Goal: Information Seeking & Learning: Find specific fact

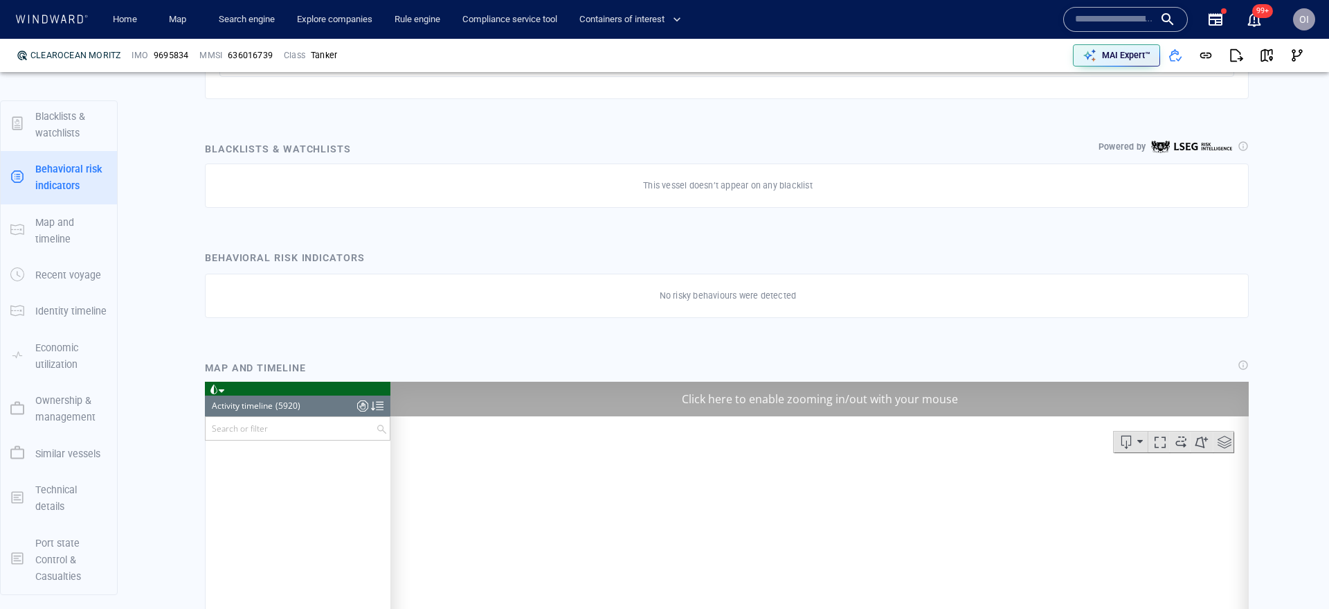
scroll to position [225049, 0]
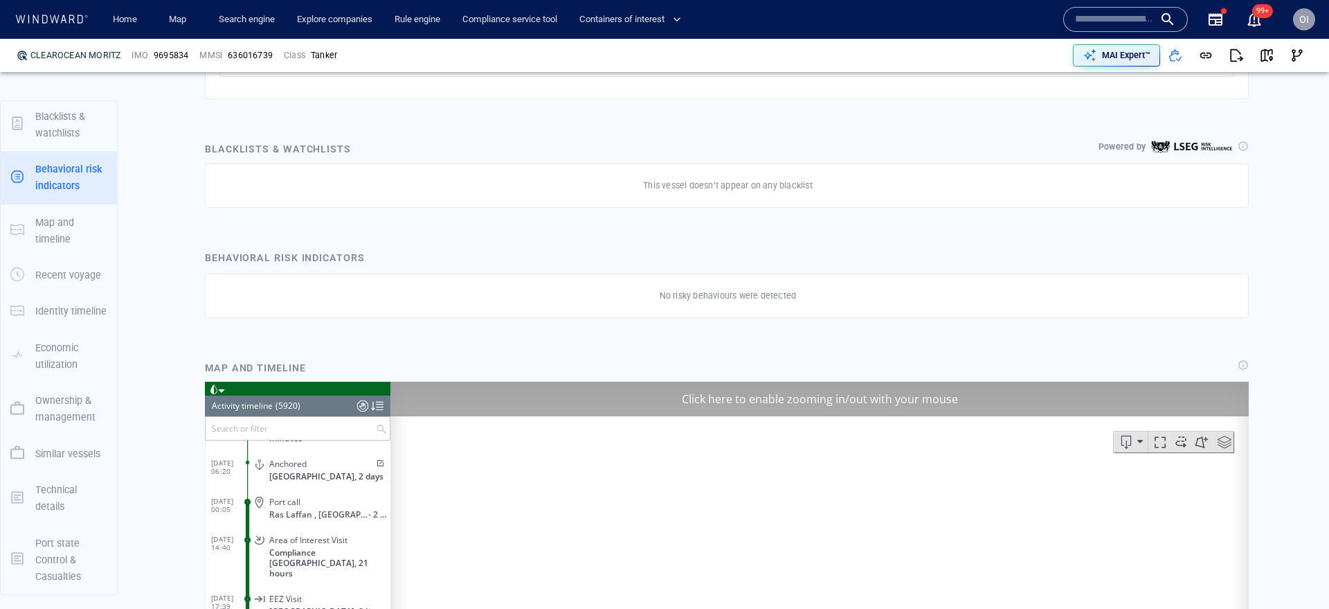
click at [1090, 31] on div at bounding box center [1125, 19] width 125 height 25
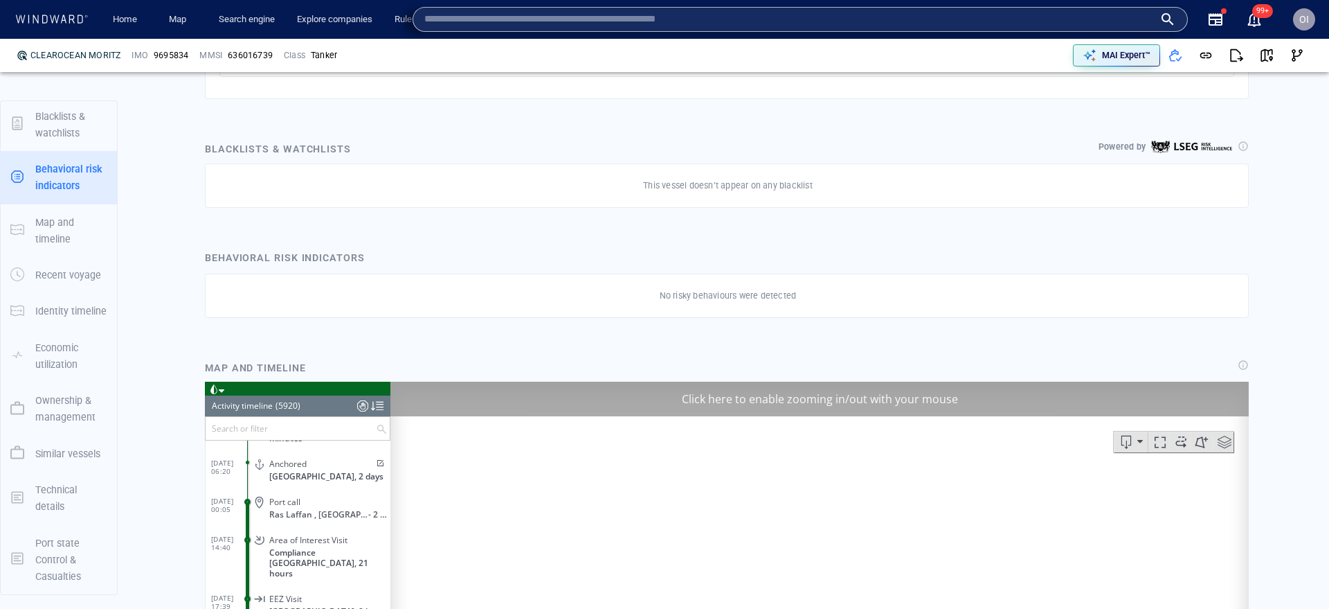
click at [1092, 26] on input "text" at bounding box center [789, 19] width 730 height 21
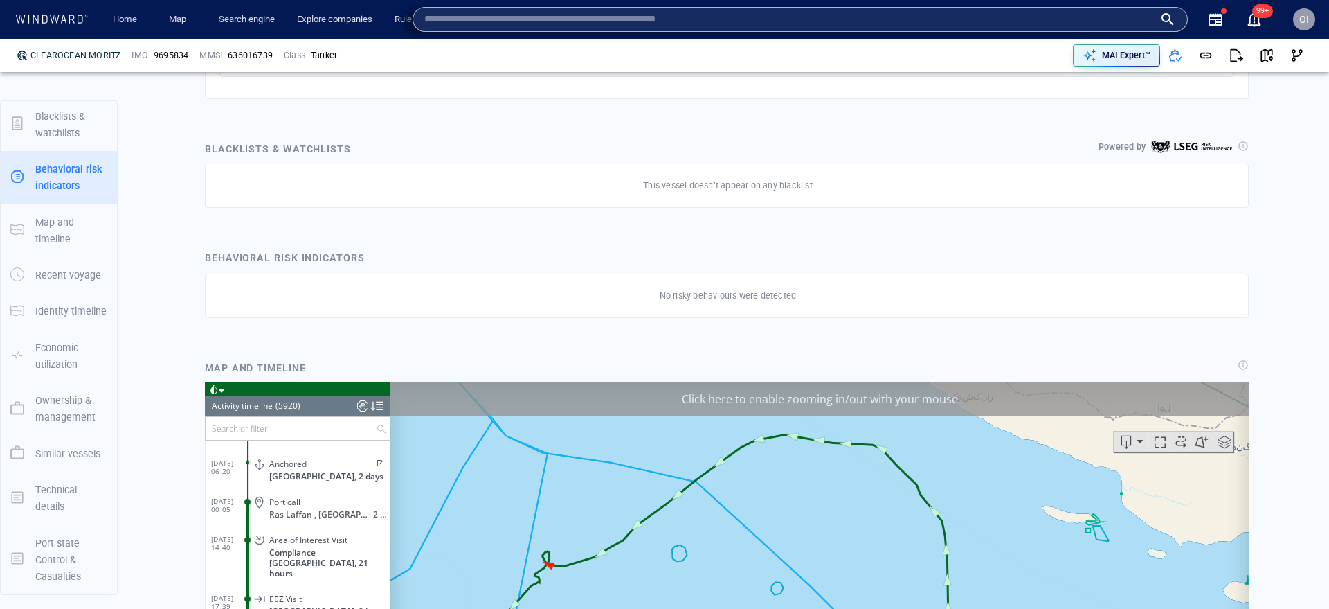
paste input "*******"
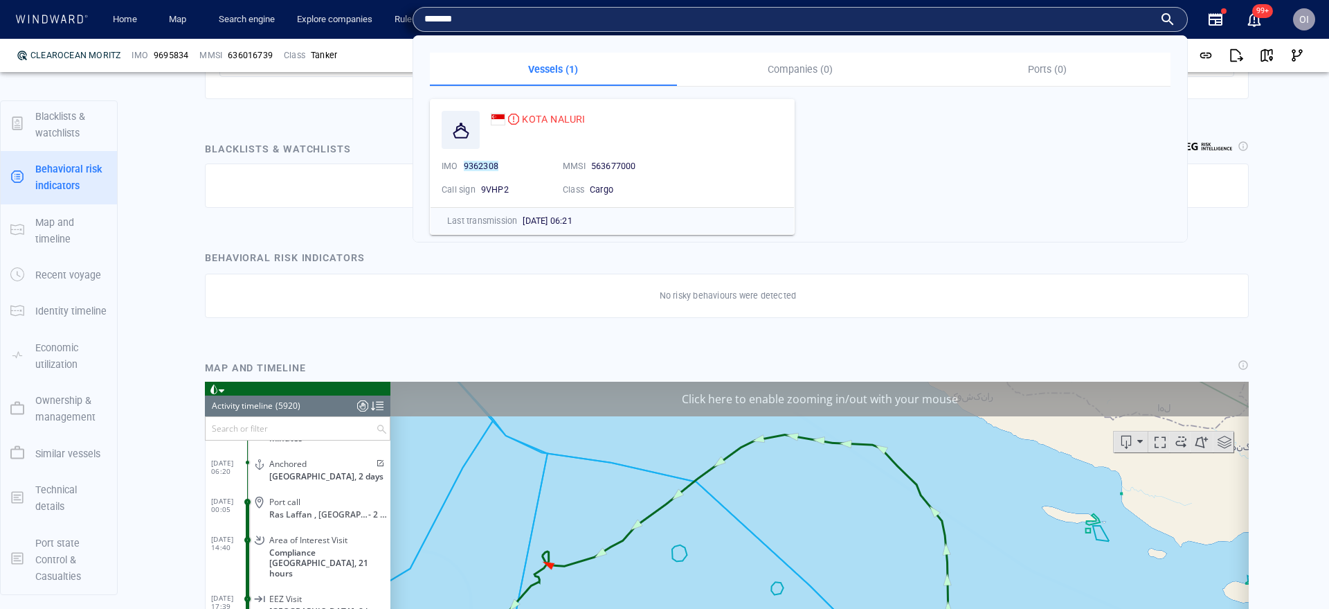
type input "*******"
click at [561, 107] on div "KOTA NALURI IMO 9362308 MMSI 563677000 Call sign 9VHP2 Class Cargo" at bounding box center [612, 153] width 363 height 107
click at [561, 116] on span "KOTA NALURI" at bounding box center [553, 119] width 63 height 11
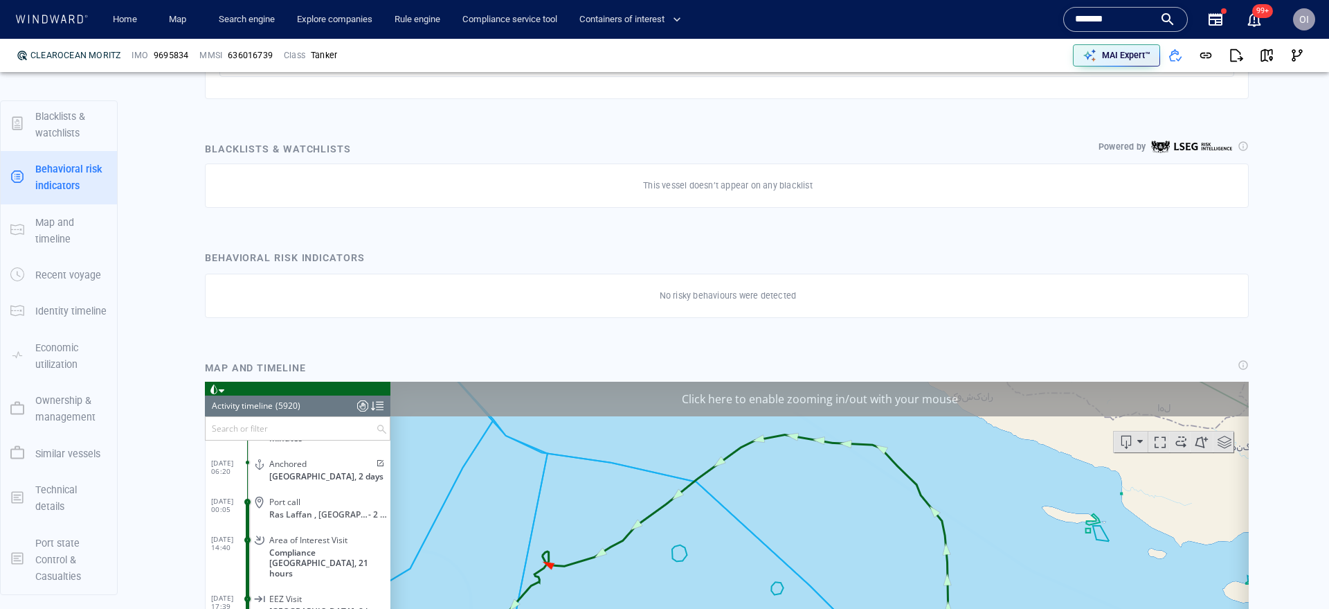
scroll to position [0, 0]
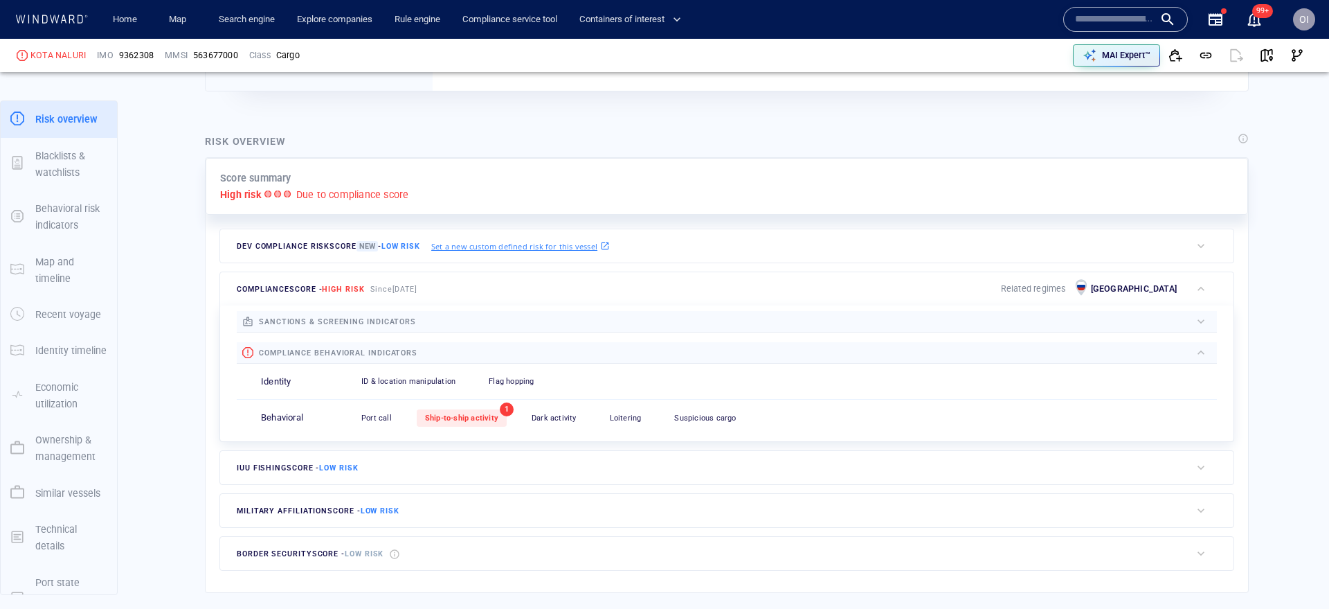
scroll to position [258, 0]
click at [468, 421] on div "Ship-to-ship activity" at bounding box center [462, 415] width 90 height 17
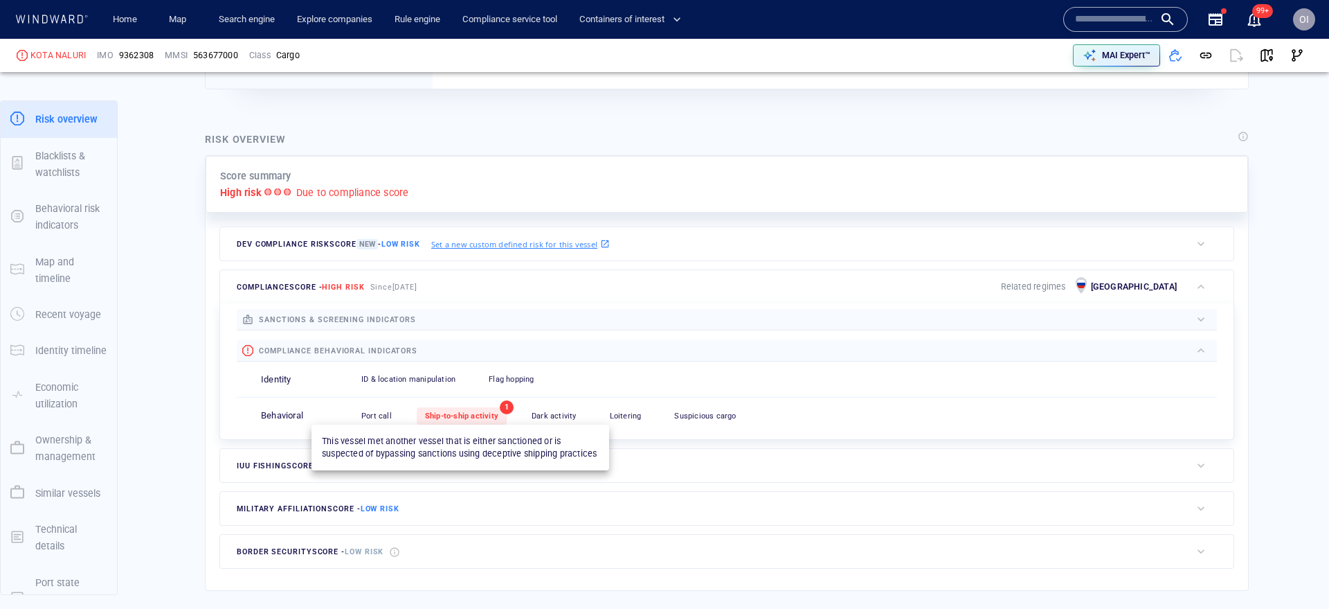
click at [468, 421] on div "Ship-to-ship activity" at bounding box center [462, 415] width 90 height 17
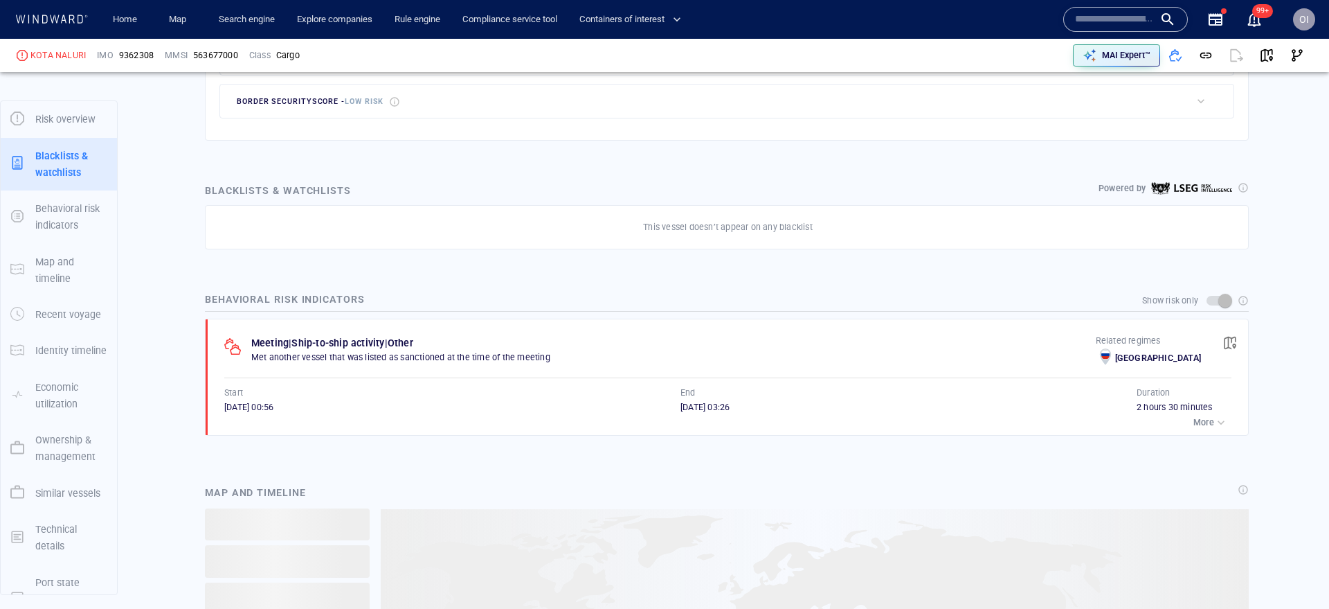
scroll to position [75, 0]
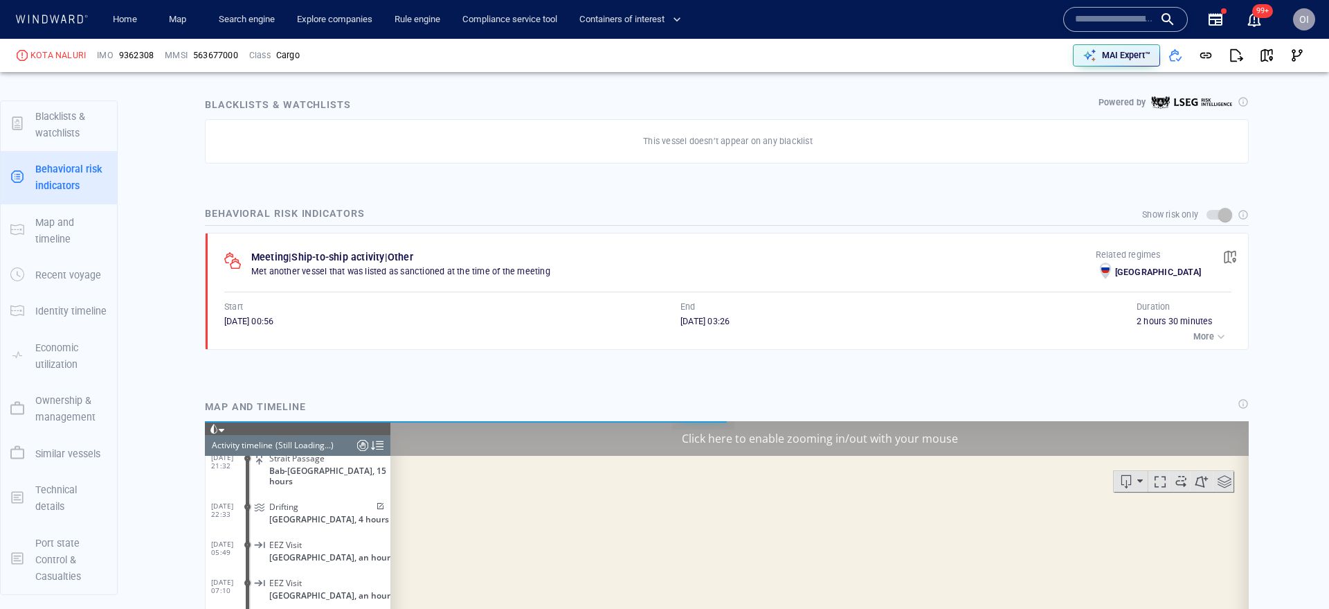
scroll to position [14973, 0]
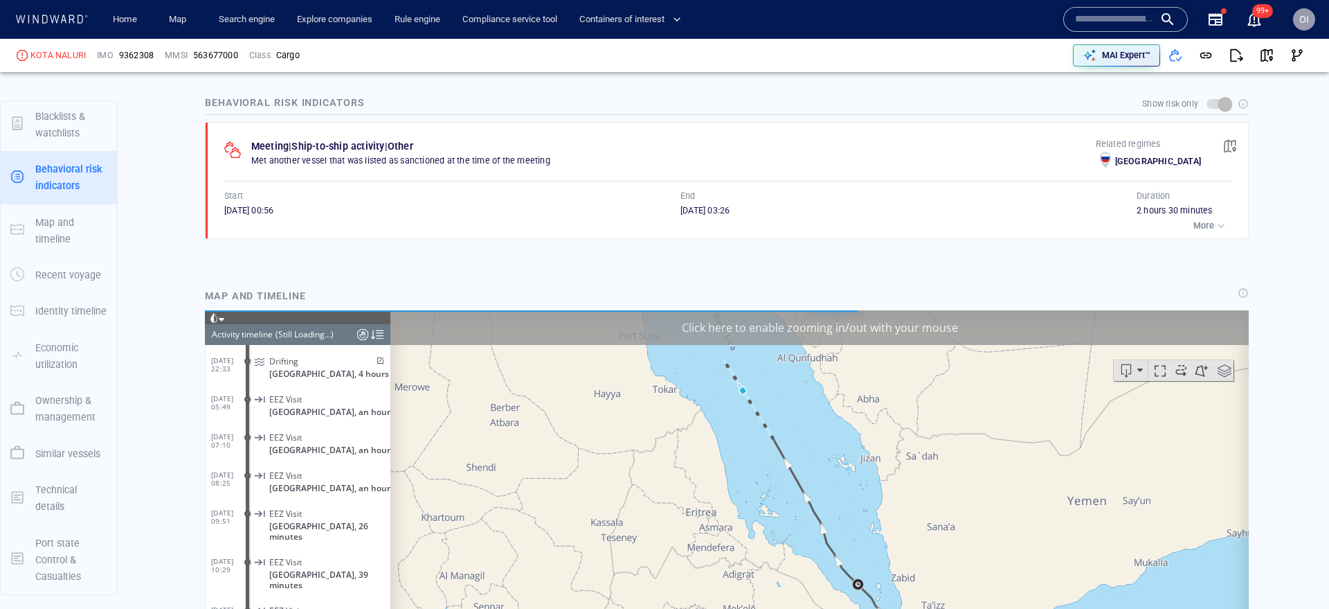
scroll to position [928, 0]
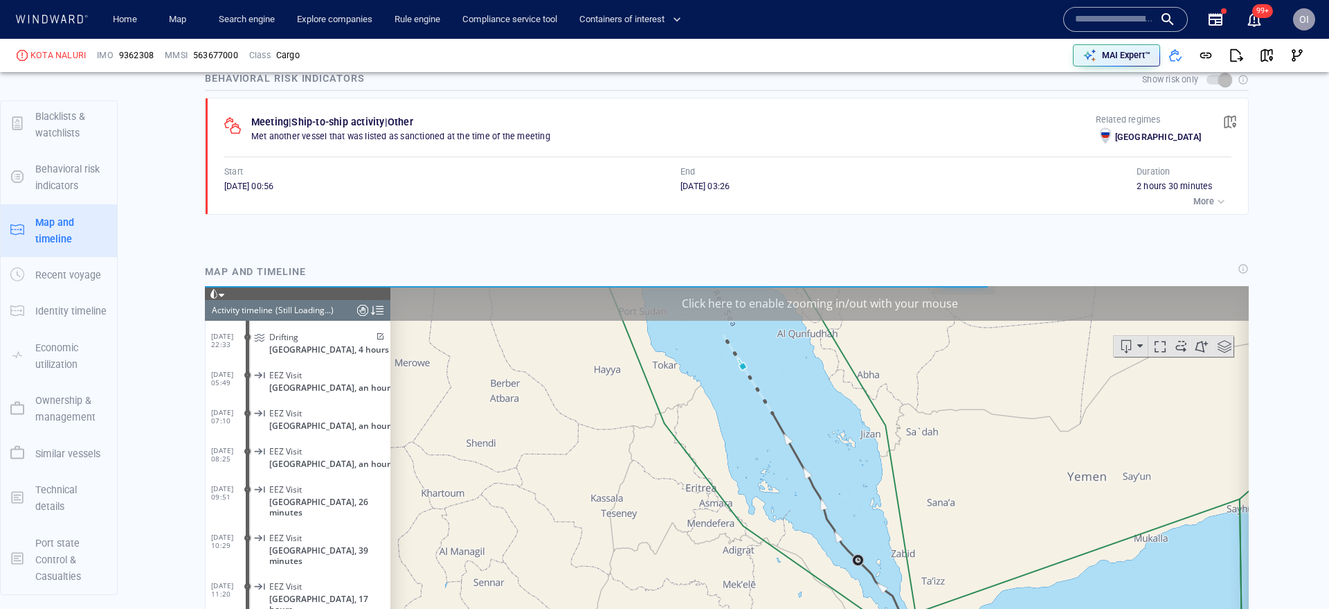
click at [705, 224] on div "Show risk only Meeting | Ship-to-ship activity | Other Met another vessel that …" at bounding box center [727, 158] width 1050 height 134
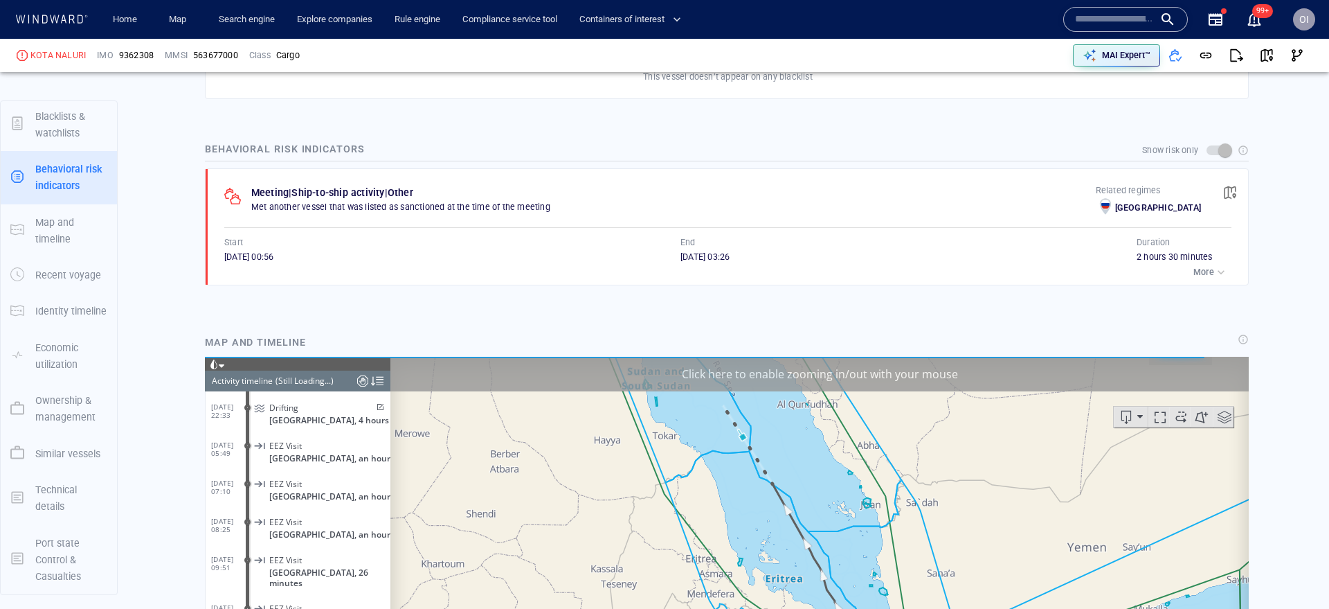
click at [1227, 276] on div "button" at bounding box center [1221, 272] width 14 height 14
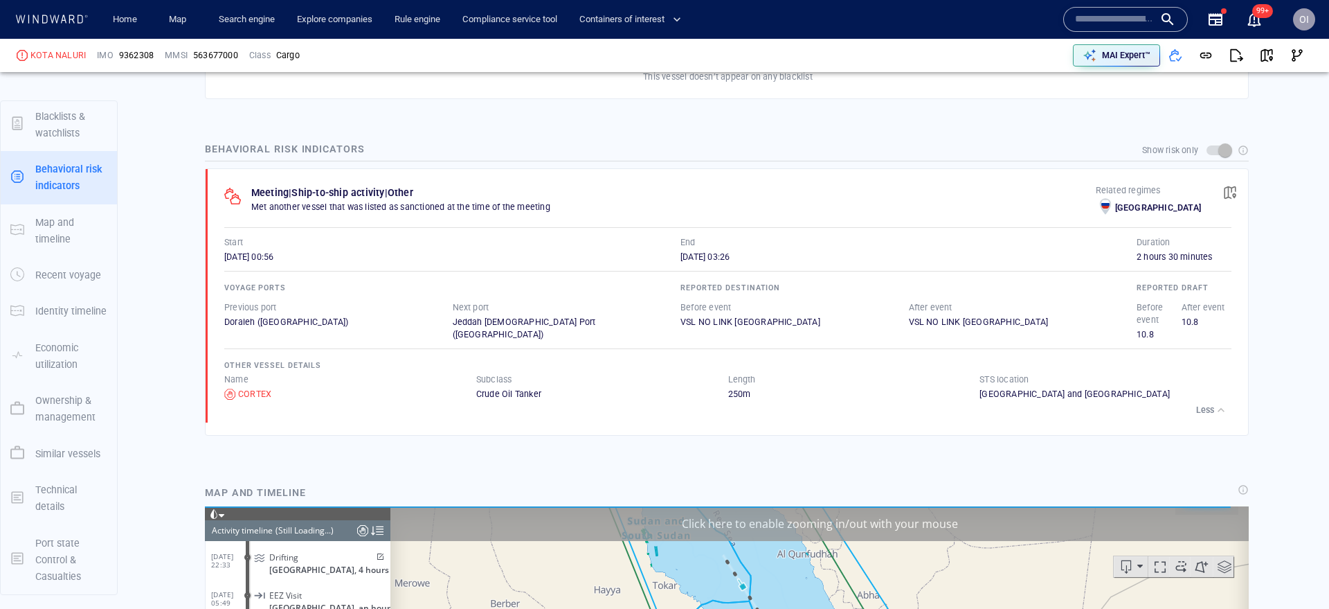
click at [1221, 414] on div "button" at bounding box center [1221, 410] width 14 height 14
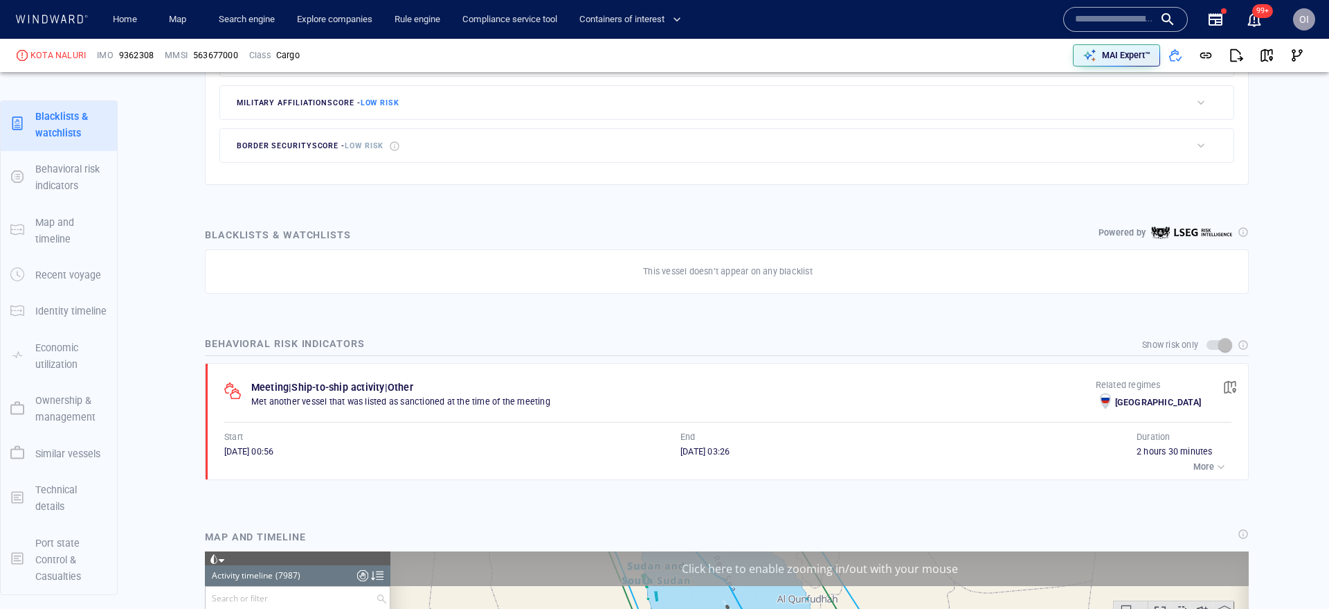
scroll to position [73, 0]
click at [1228, 391] on span "button" at bounding box center [1230, 387] width 14 height 14
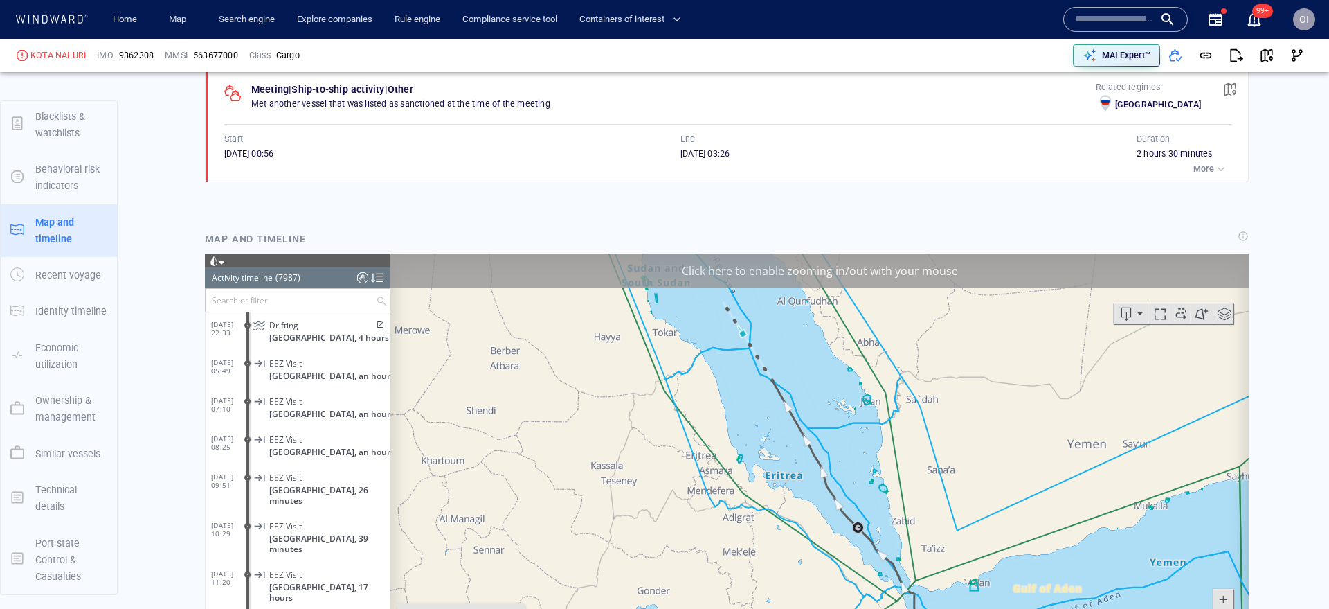
scroll to position [300506, 0]
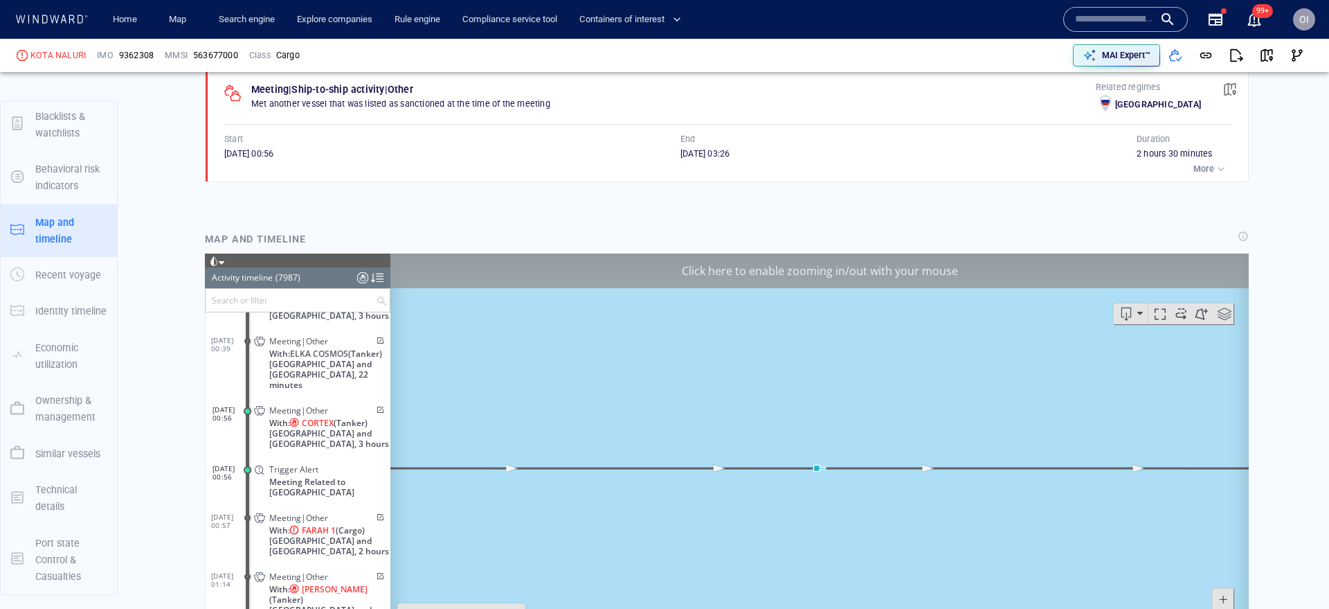
scroll to position [990, 0]
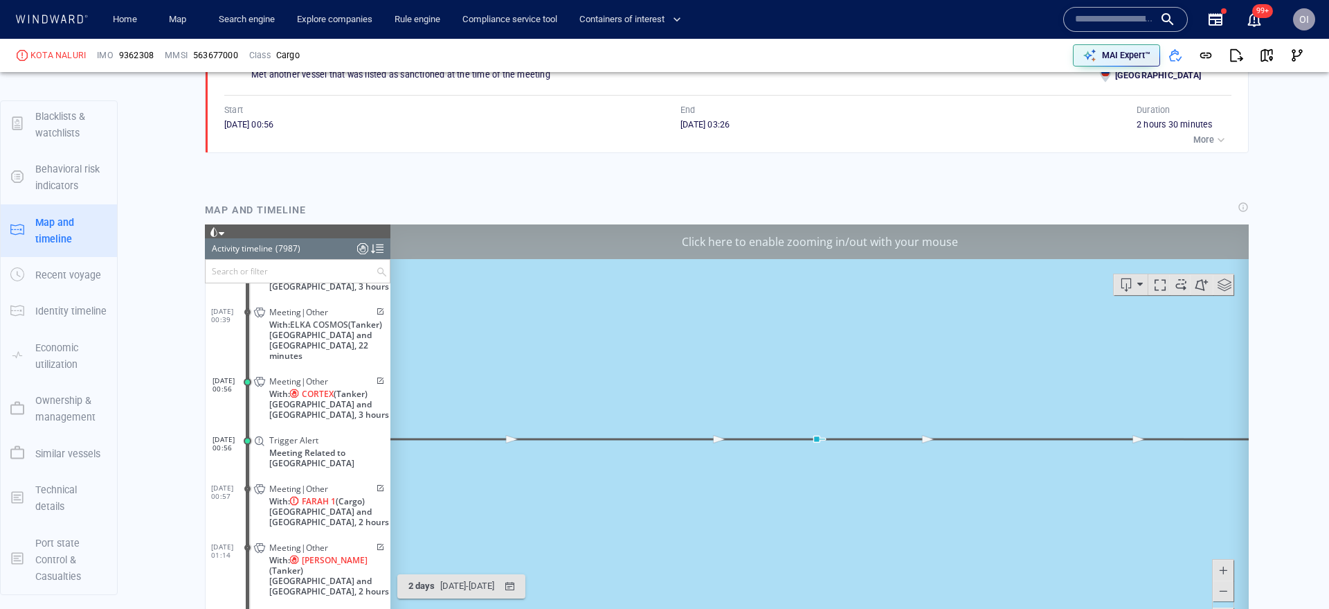
click at [1227, 590] on span at bounding box center [1223, 589] width 14 height 21
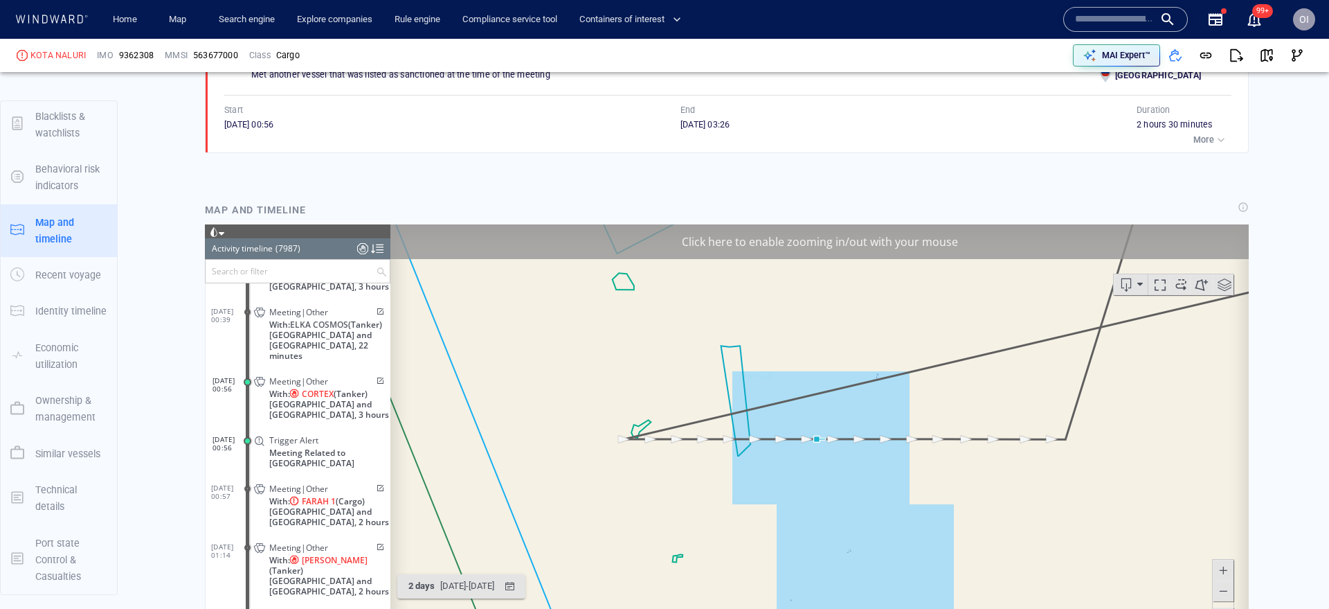
click at [1227, 590] on span at bounding box center [1223, 589] width 14 height 21
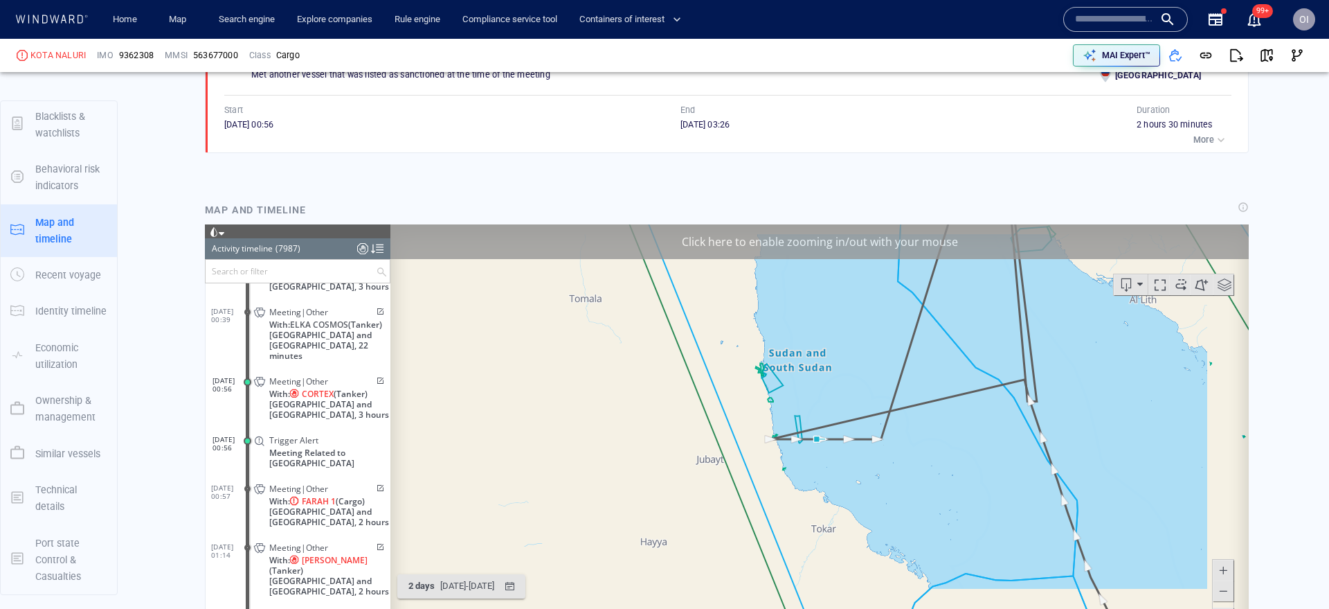
click at [1227, 590] on span at bounding box center [1223, 589] width 14 height 21
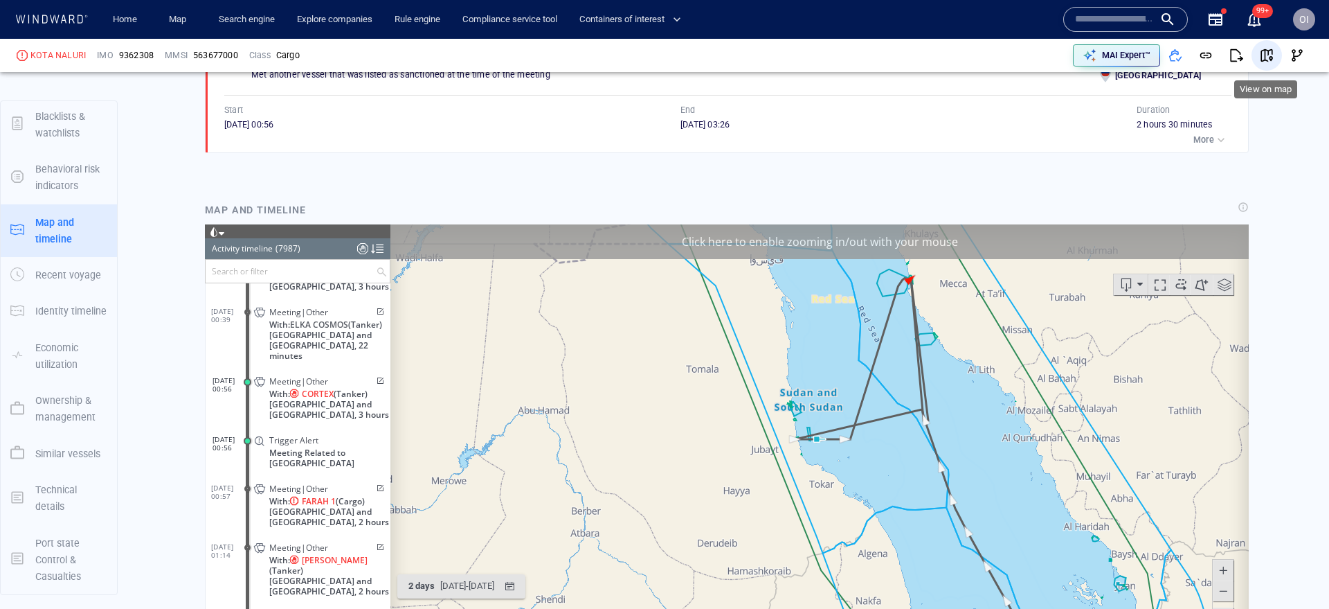
click at [1275, 60] on button "button" at bounding box center [1267, 55] width 30 height 30
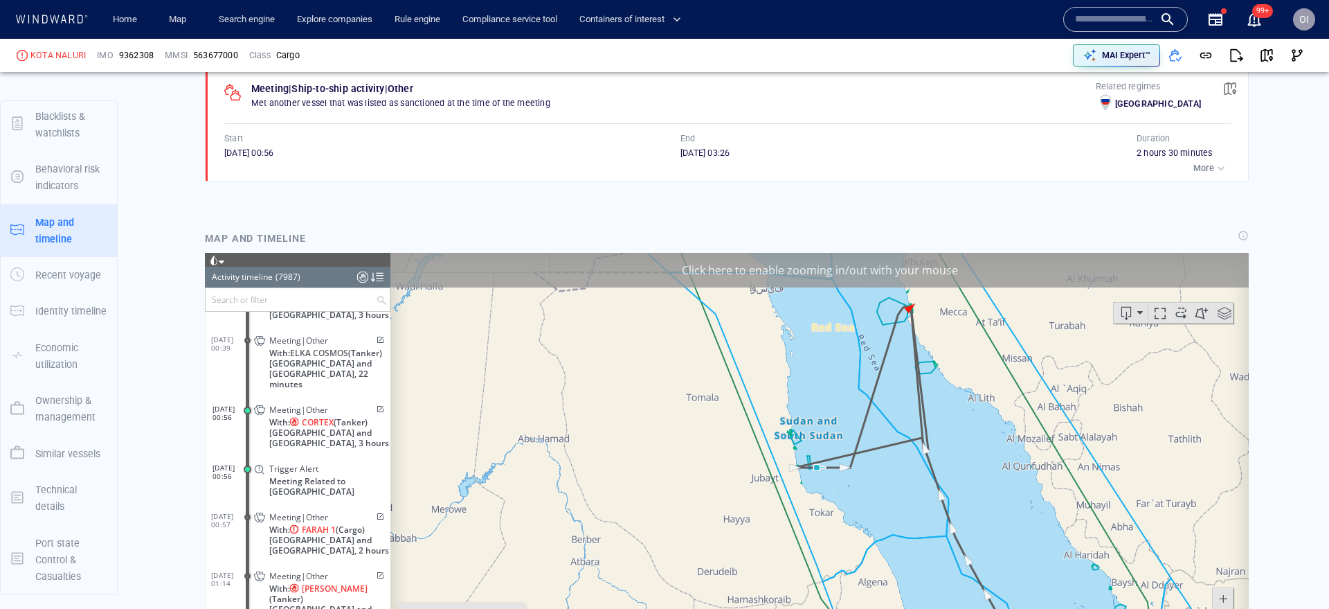
scroll to position [933, 0]
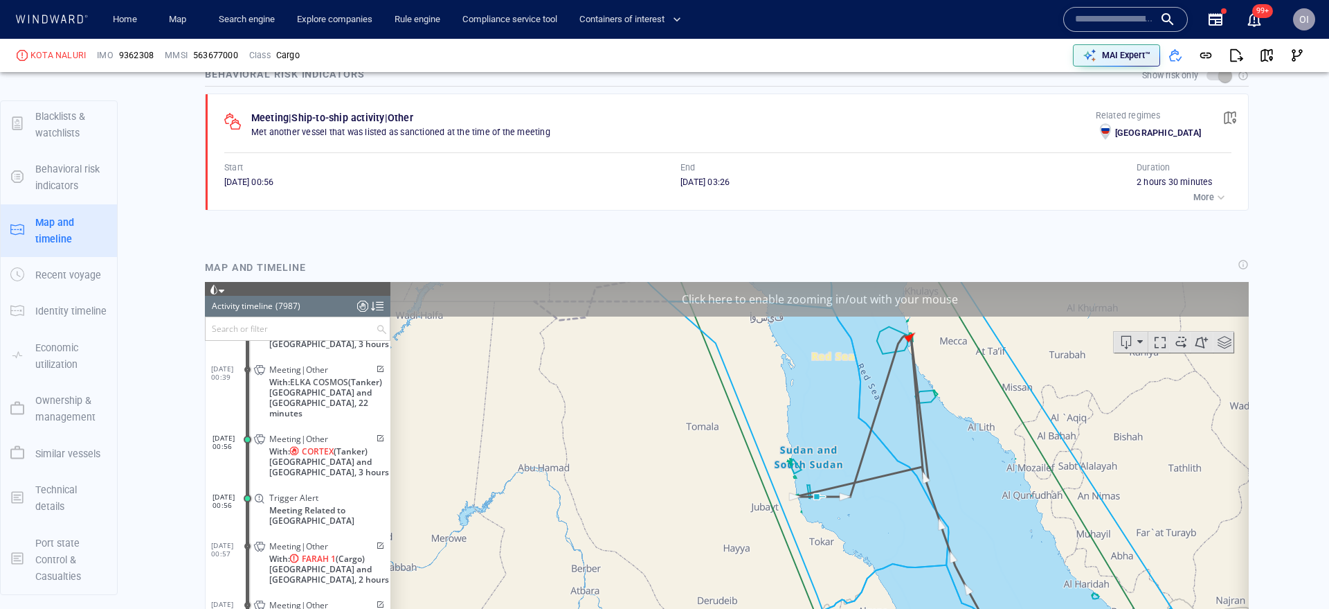
click at [1212, 204] on div "More" at bounding box center [1211, 197] width 35 height 14
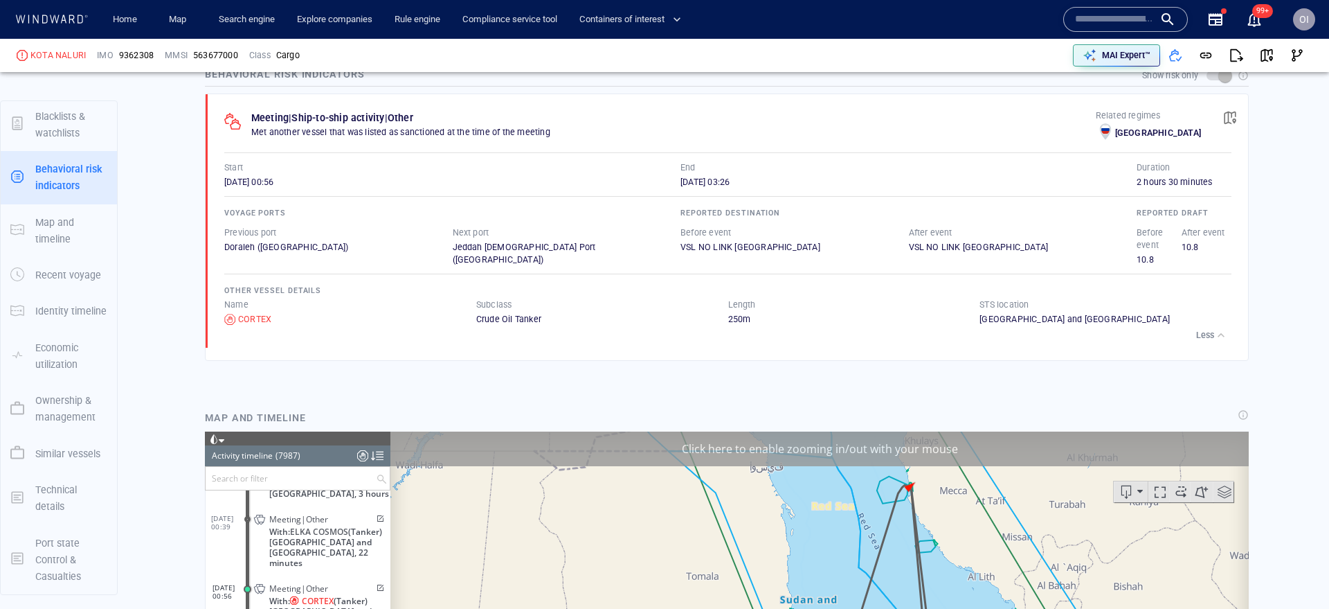
scroll to position [863, 0]
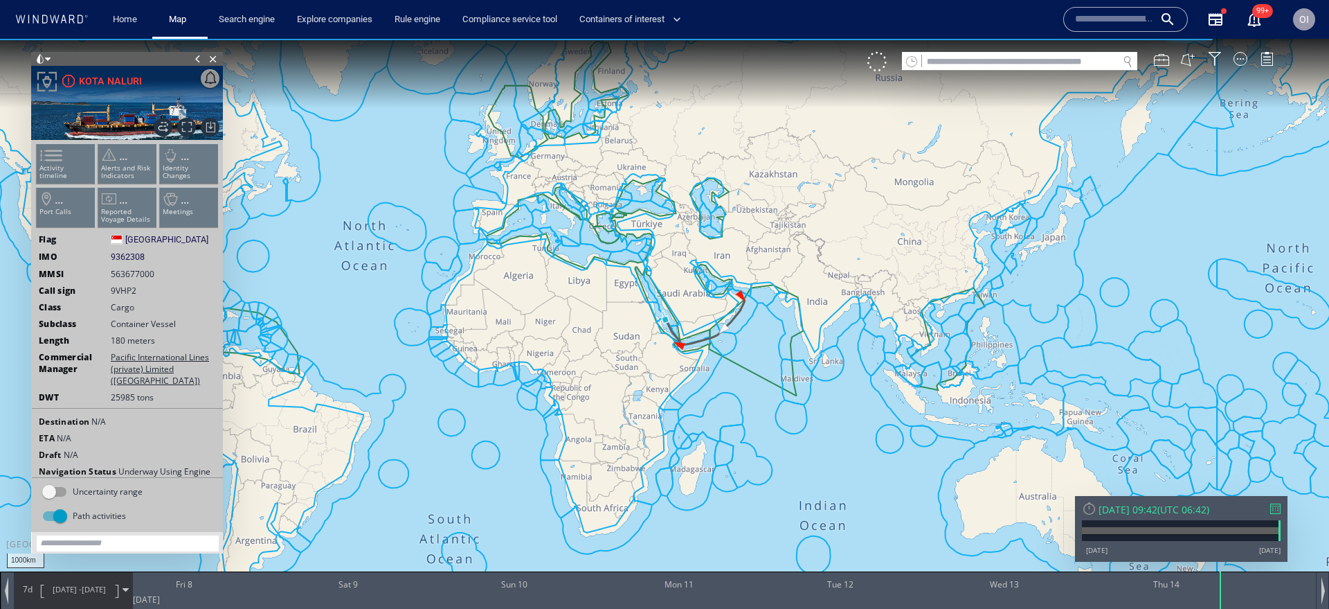
click at [57, 177] on ul "Activity timeline ... Alerts and Risk Indicators ... Identity Changes ... Port …" at bounding box center [128, 189] width 186 height 98
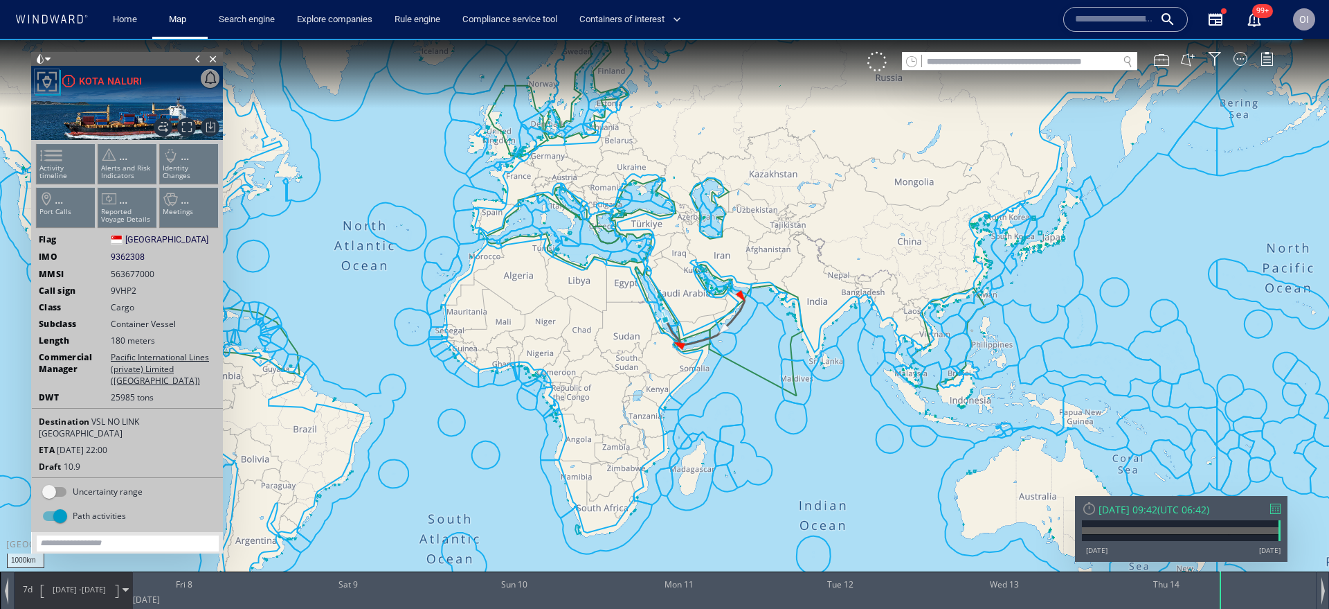
click at [61, 170] on ul "Activity timeline ... Alerts and Risk Indicators ... Identity Changes ... Port …" at bounding box center [128, 189] width 186 height 98
click at [53, 165] on span at bounding box center [43, 155] width 21 height 20
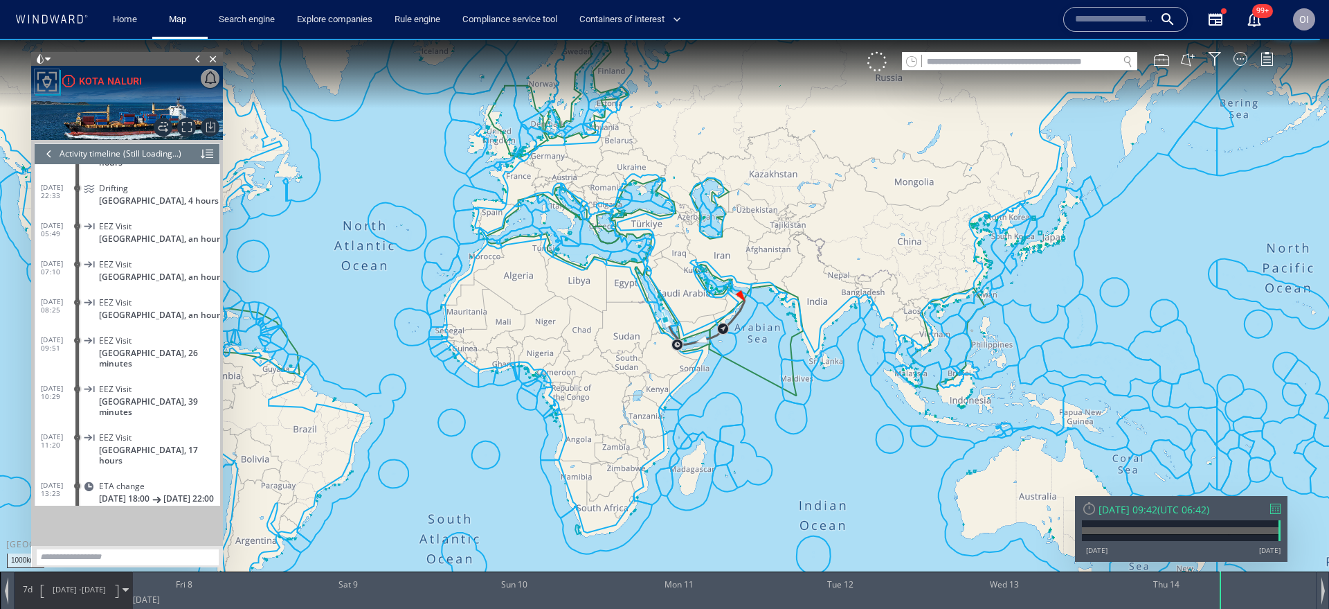
scroll to position [15000, 0]
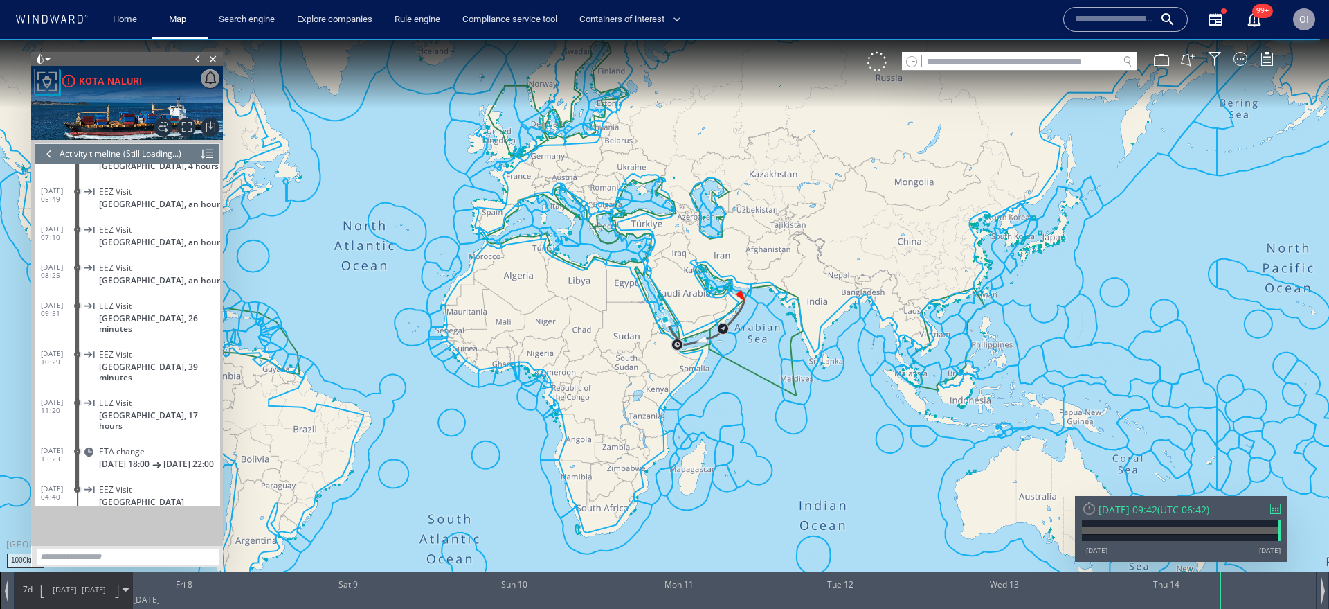
click at [60, 157] on div "Activity timeline" at bounding box center [90, 153] width 61 height 21
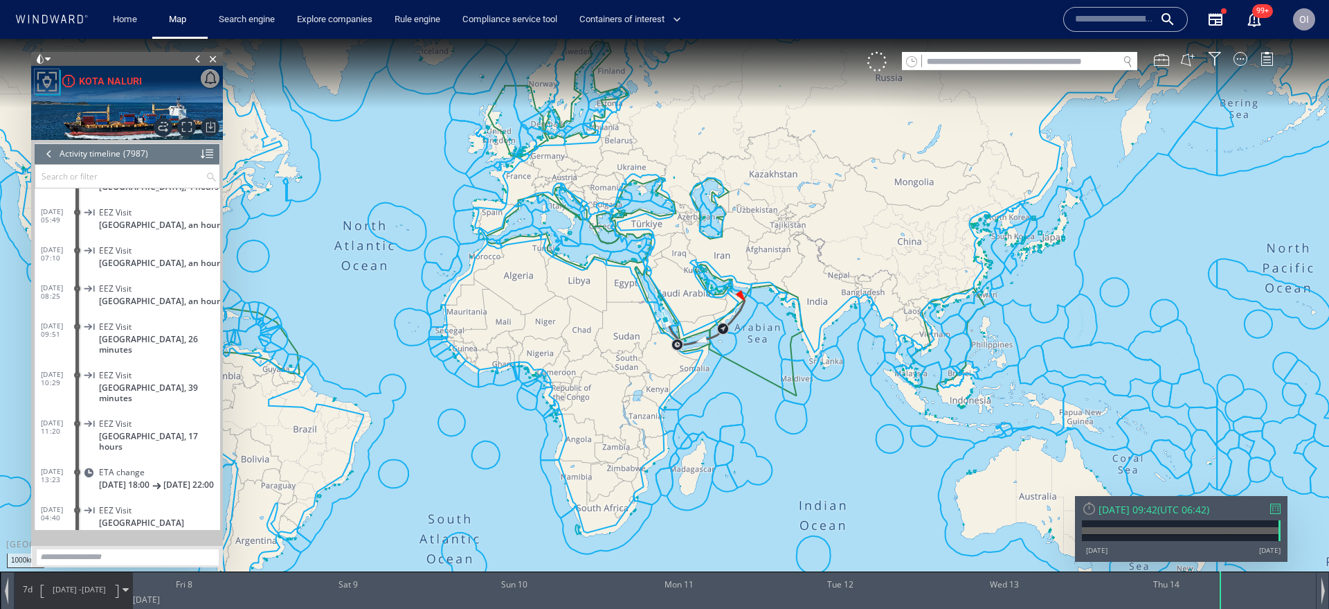
click at [51, 152] on div at bounding box center [49, 153] width 15 height 21
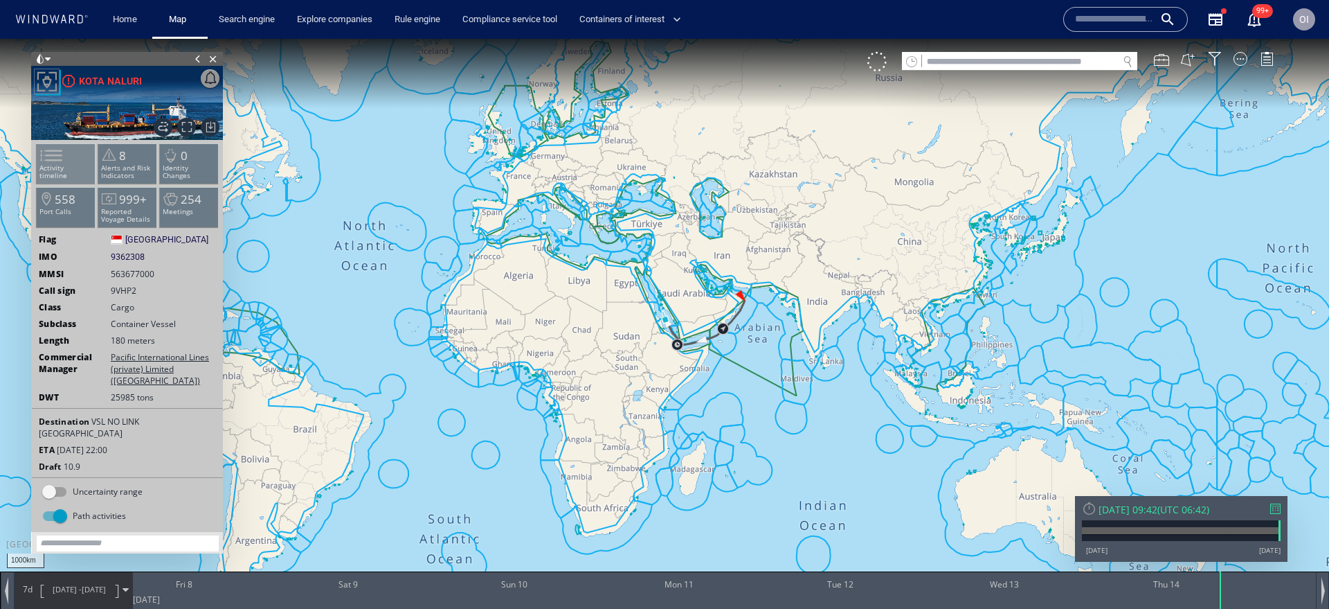
click at [53, 160] on span at bounding box center [43, 155] width 21 height 20
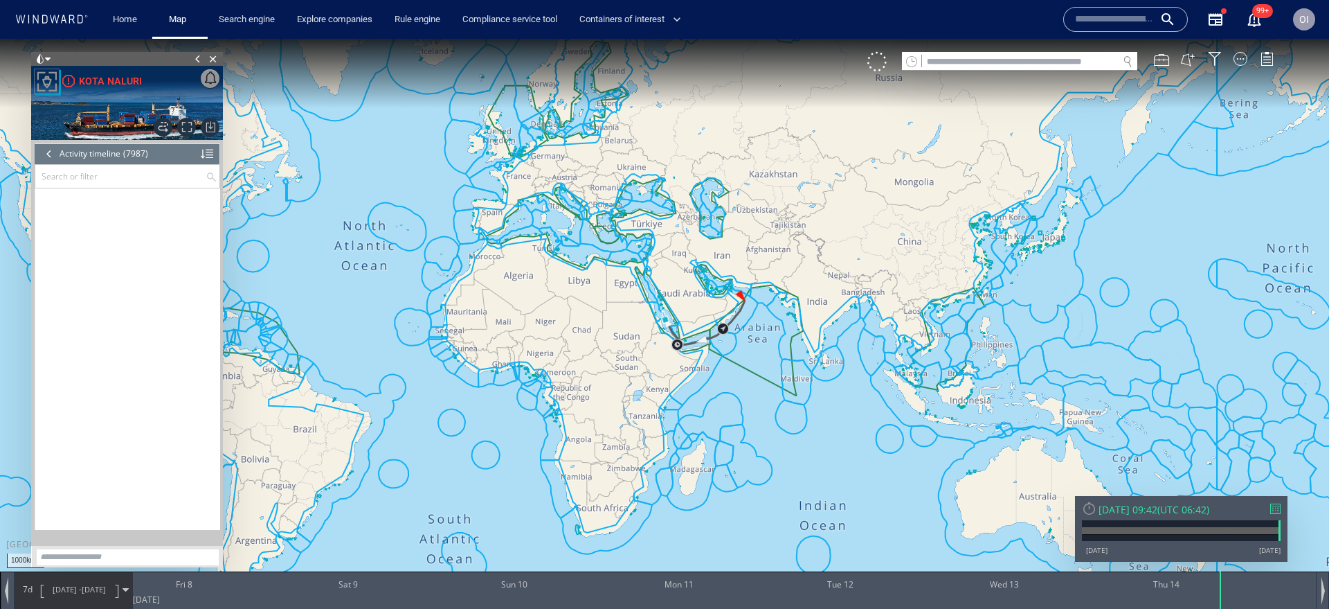
scroll to position [303782, 0]
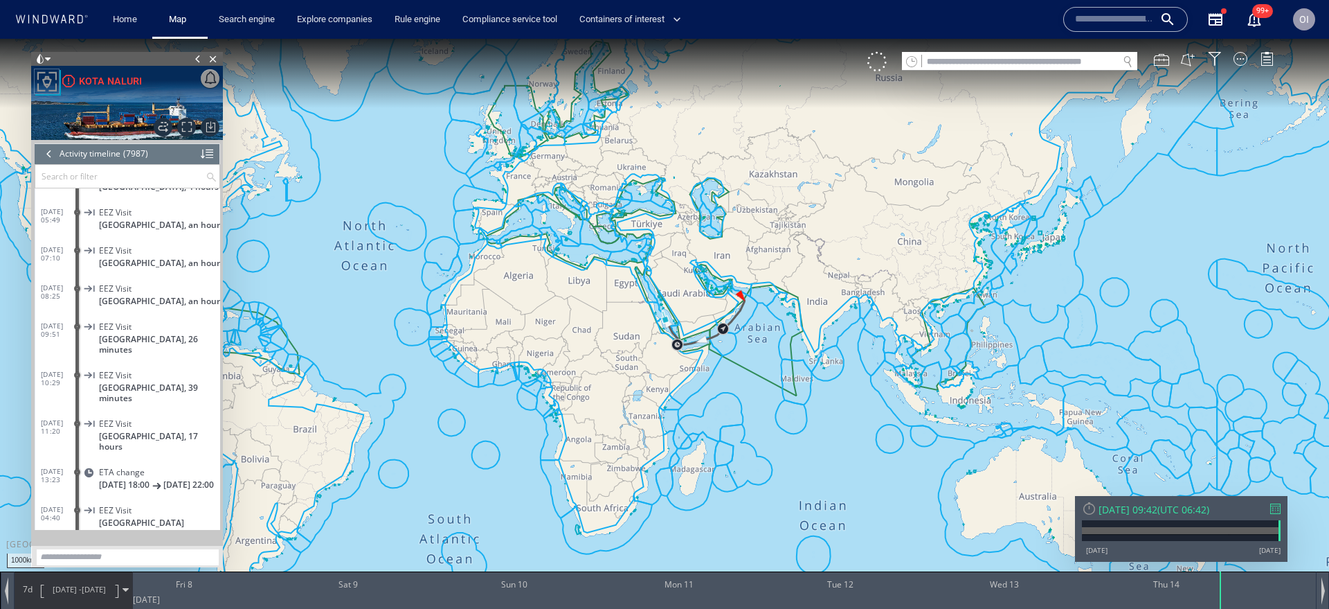
click at [55, 155] on div at bounding box center [49, 153] width 15 height 21
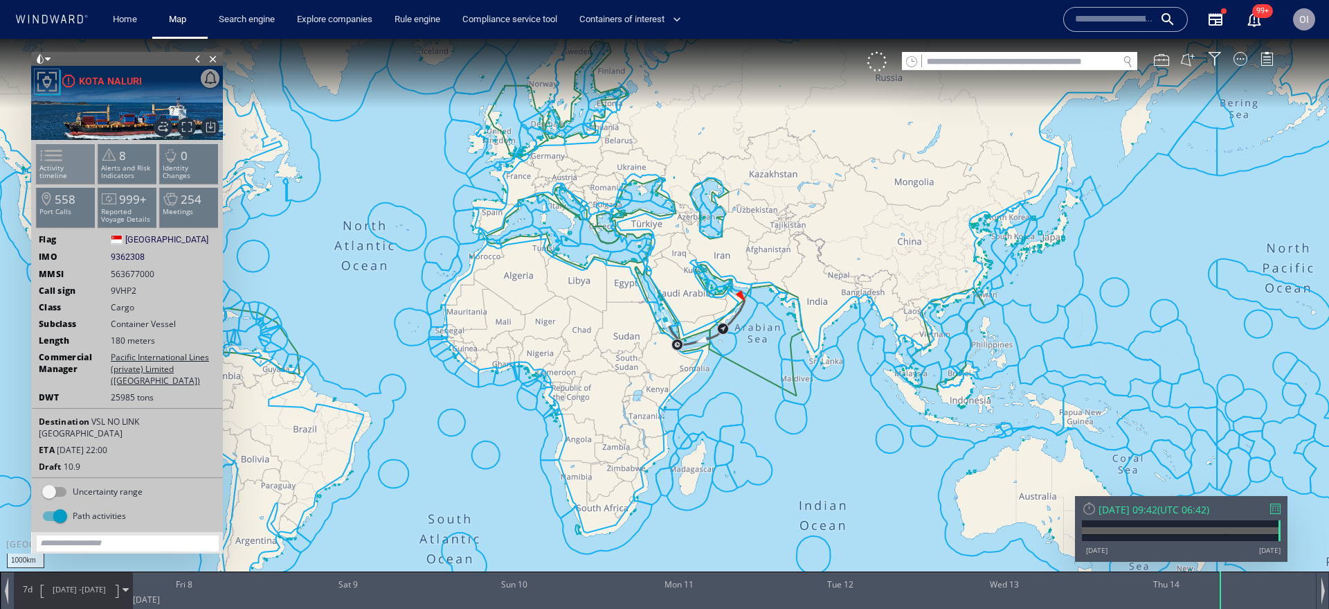
click at [71, 165] on p "Activity timeline" at bounding box center [66, 171] width 59 height 15
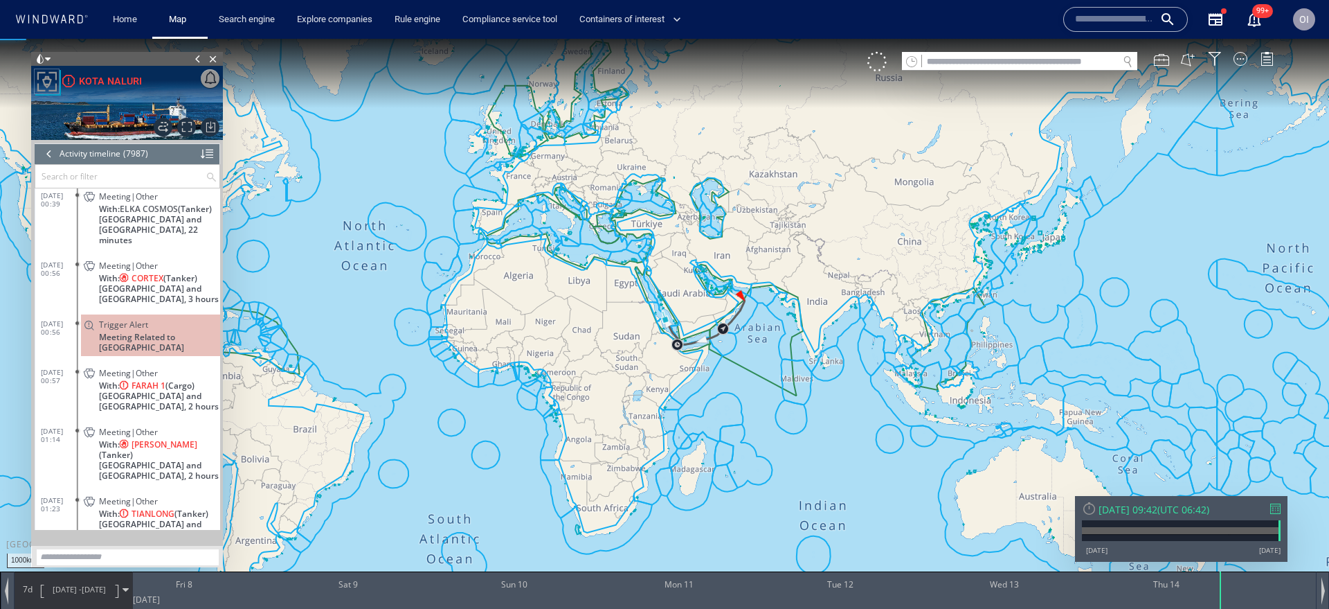
scroll to position [300525, 0]
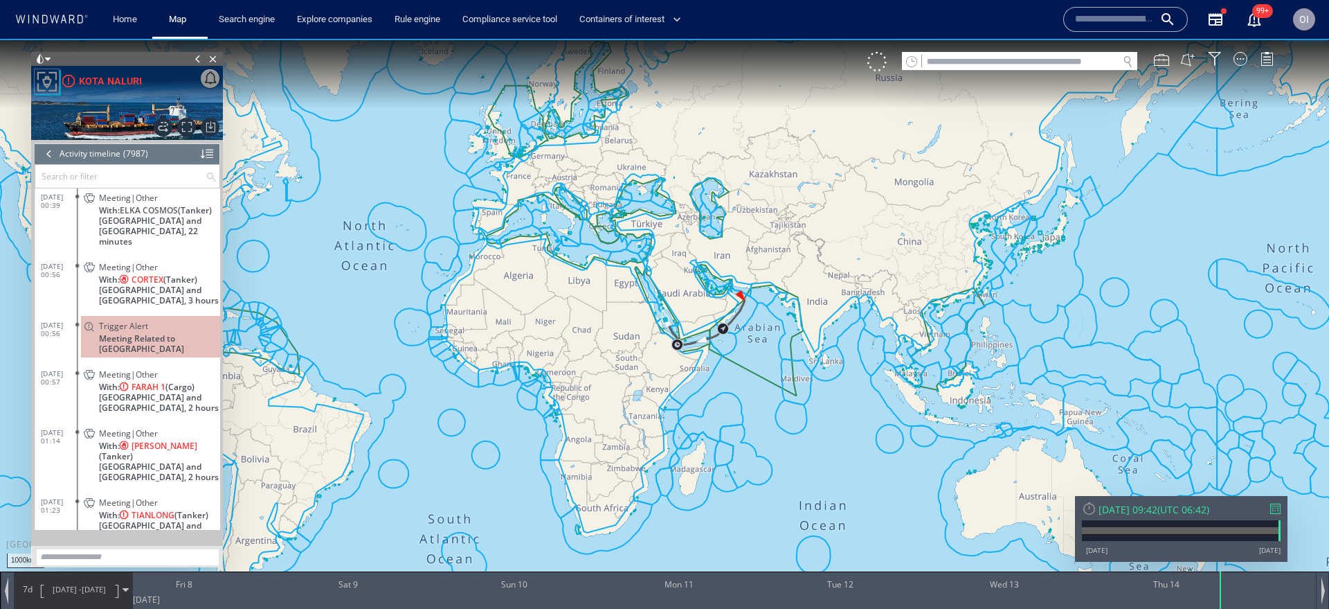
click at [185, 262] on div "Meeting|Other" at bounding box center [157, 267] width 116 height 10
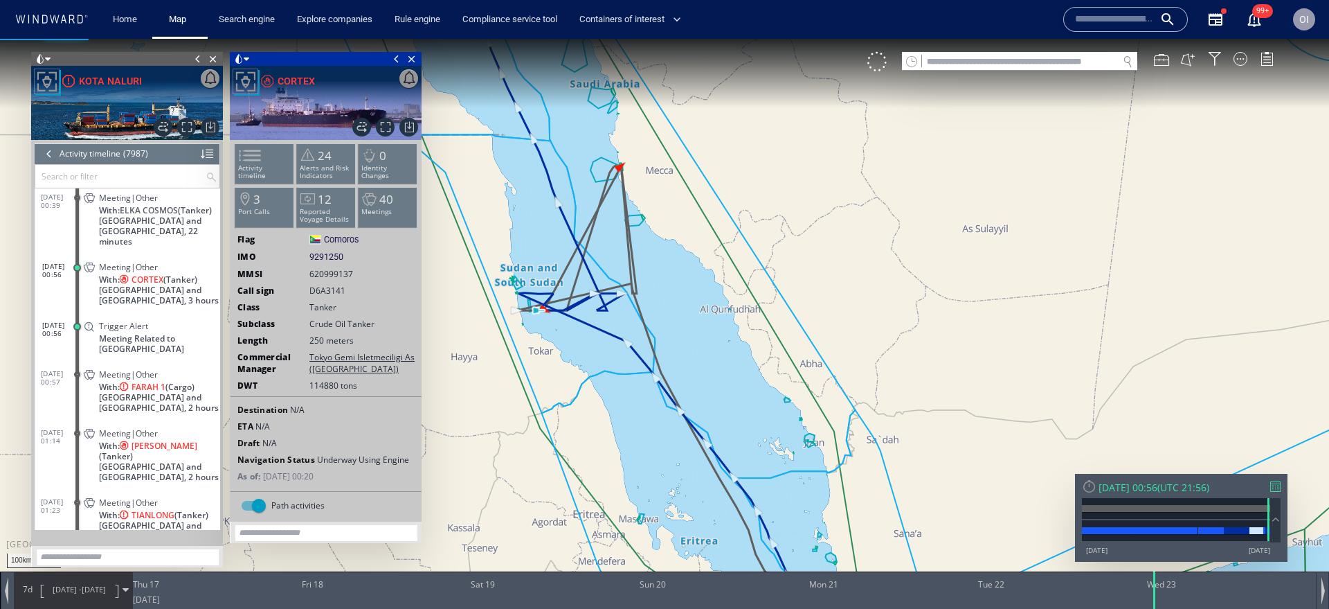
drag, startPoint x: 577, startPoint y: 342, endPoint x: 616, endPoint y: 342, distance: 38.8
click at [616, 342] on canvas "Map" at bounding box center [664, 317] width 1329 height 556
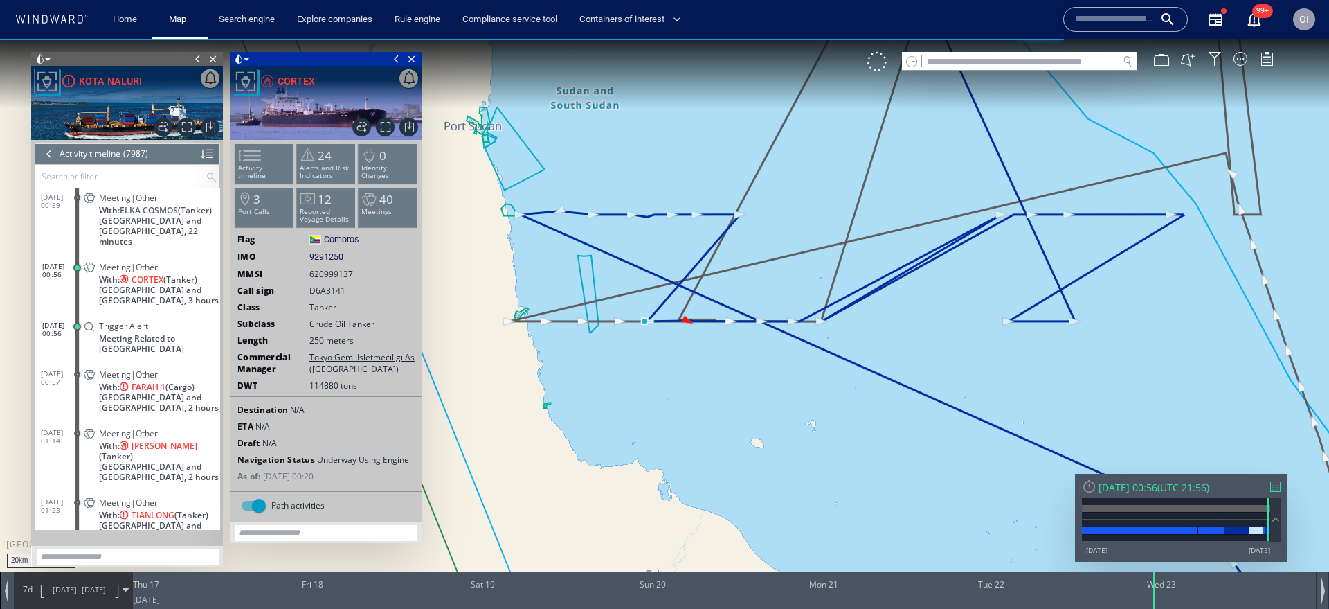
drag, startPoint x: 601, startPoint y: 405, endPoint x: 774, endPoint y: 419, distance: 173.6
click at [774, 419] on canvas "Map" at bounding box center [664, 317] width 1329 height 556
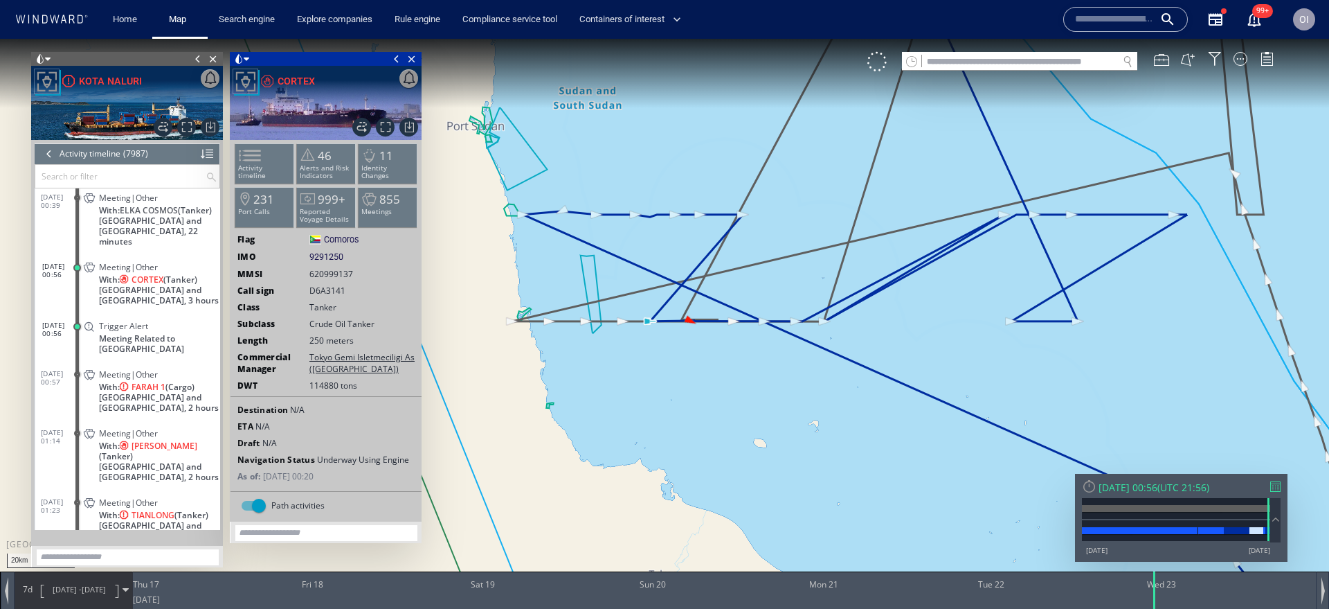
click at [197, 277] on span "With: CORTEX (Tanker)" at bounding box center [148, 279] width 98 height 10
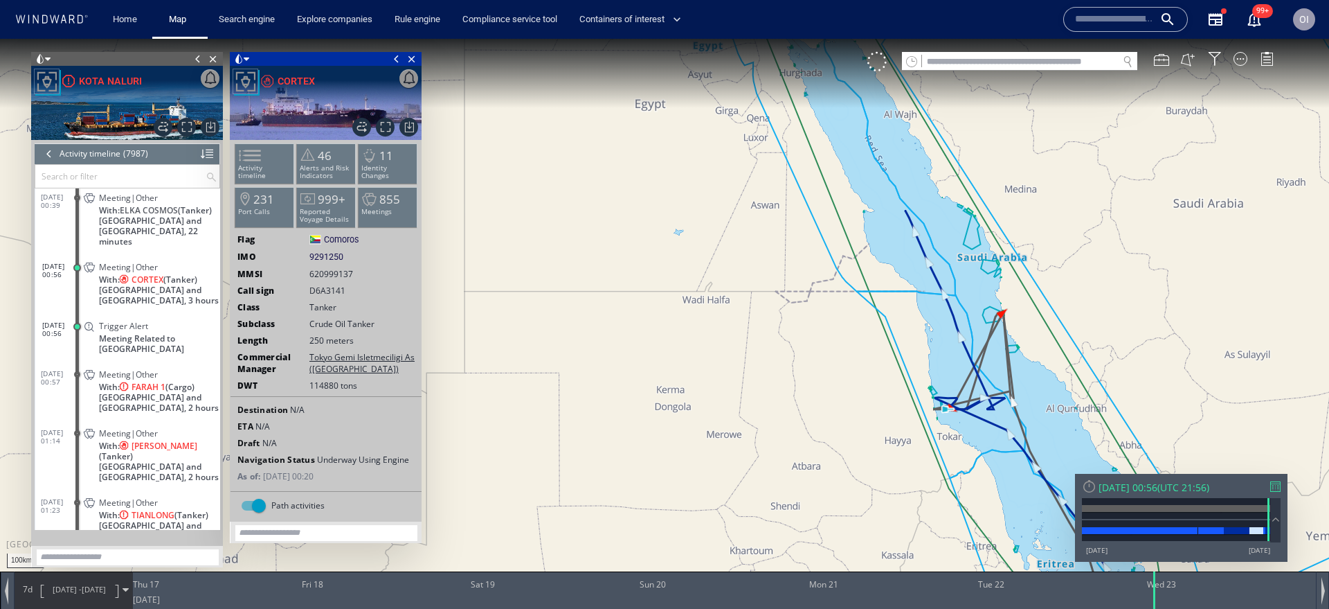
click at [45, 154] on div at bounding box center [49, 153] width 15 height 21
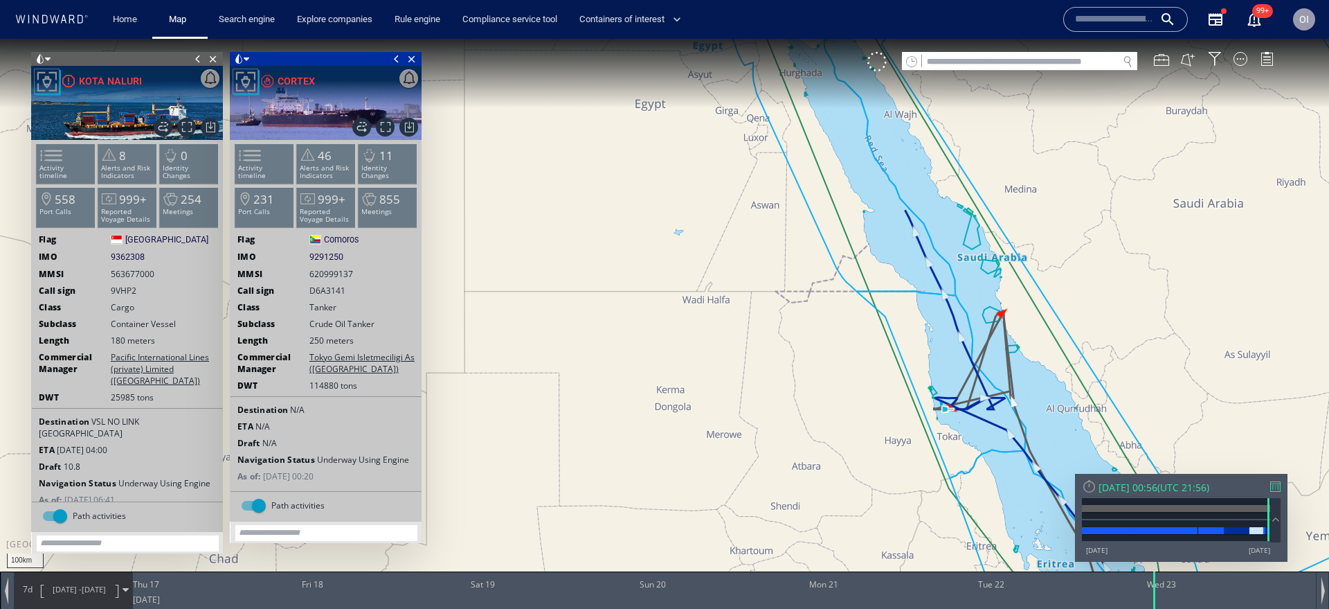
click at [132, 254] on span "9362308" at bounding box center [128, 257] width 34 height 12
copy span "9362308"
click at [1104, 20] on input "text" at bounding box center [1114, 19] width 79 height 21
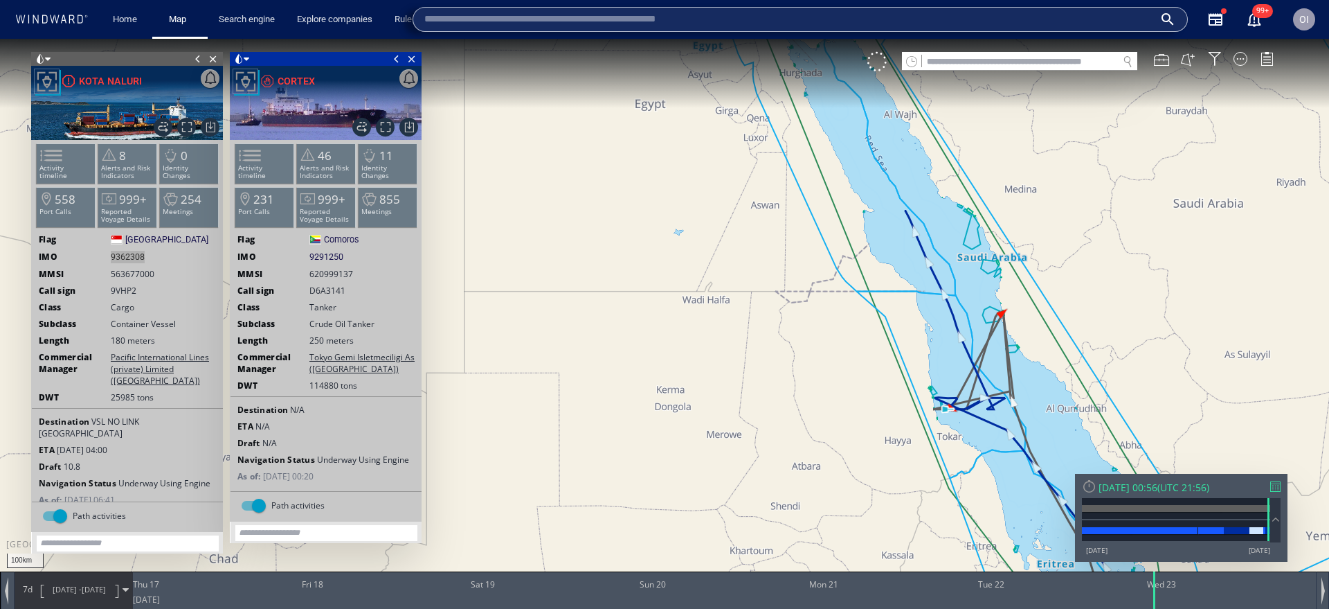
paste input "*******"
type input "*******"
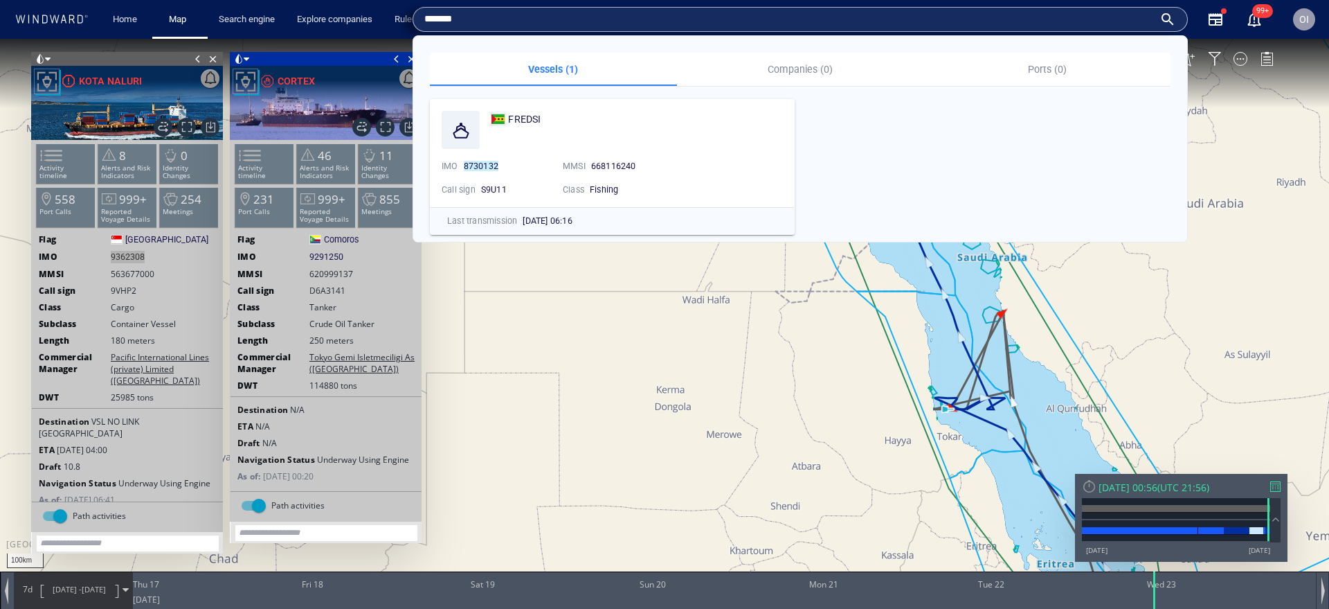
click at [624, 24] on input "*******" at bounding box center [789, 19] width 730 height 21
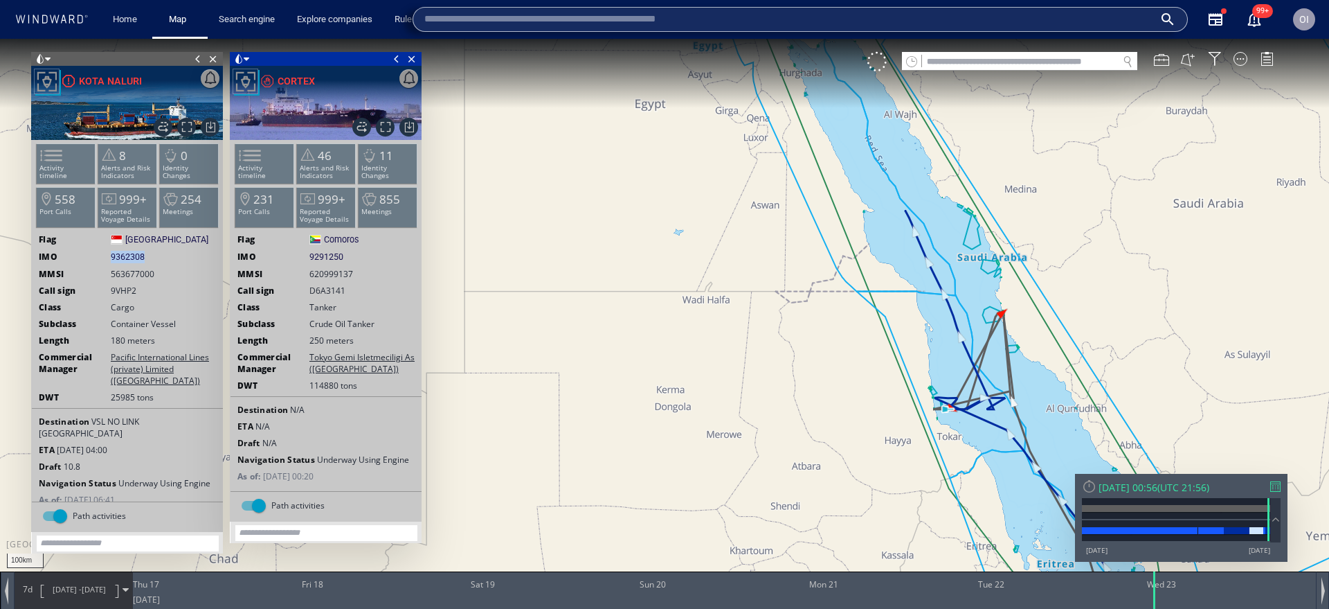
click at [1065, 55] on input "text" at bounding box center [1020, 62] width 196 height 19
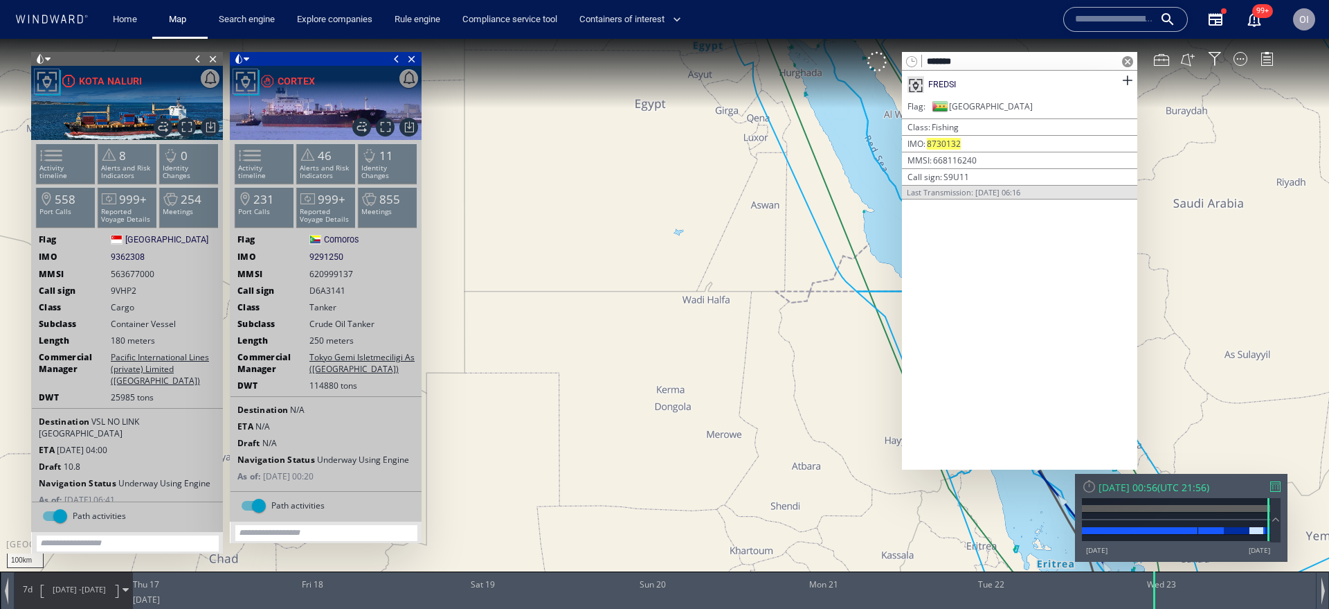
type input "*******"
click at [415, 62] on span "Close vessel card" at bounding box center [411, 59] width 15 height 14
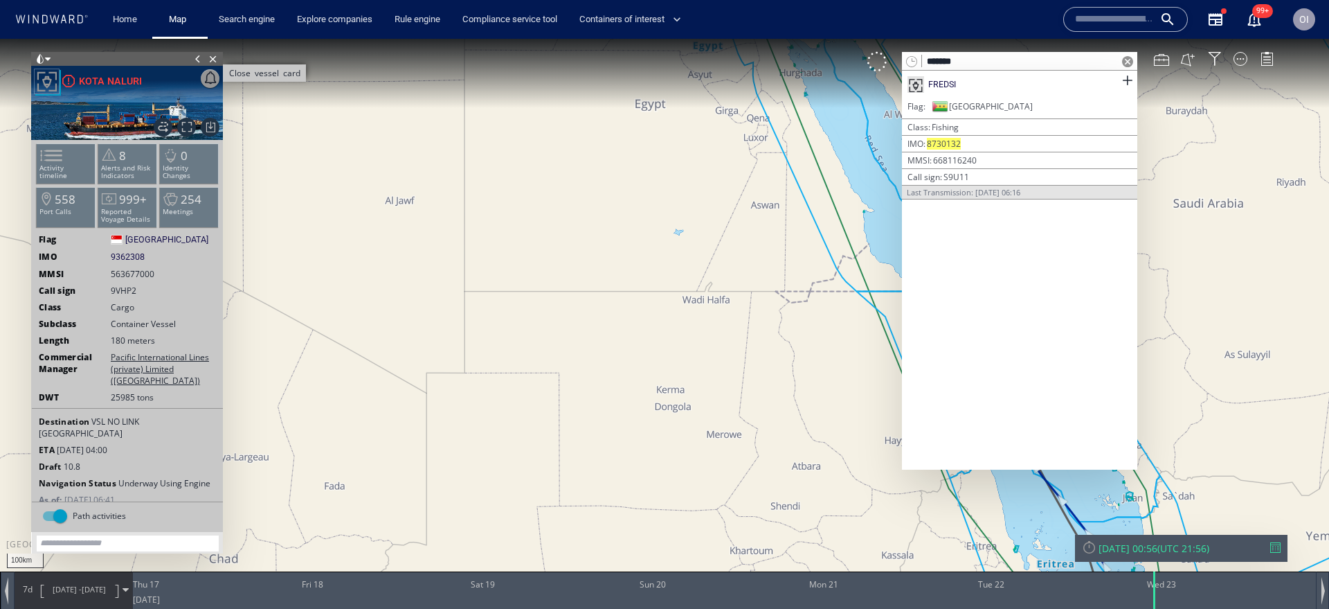
click at [218, 63] on span "Close vessel card" at bounding box center [213, 59] width 15 height 14
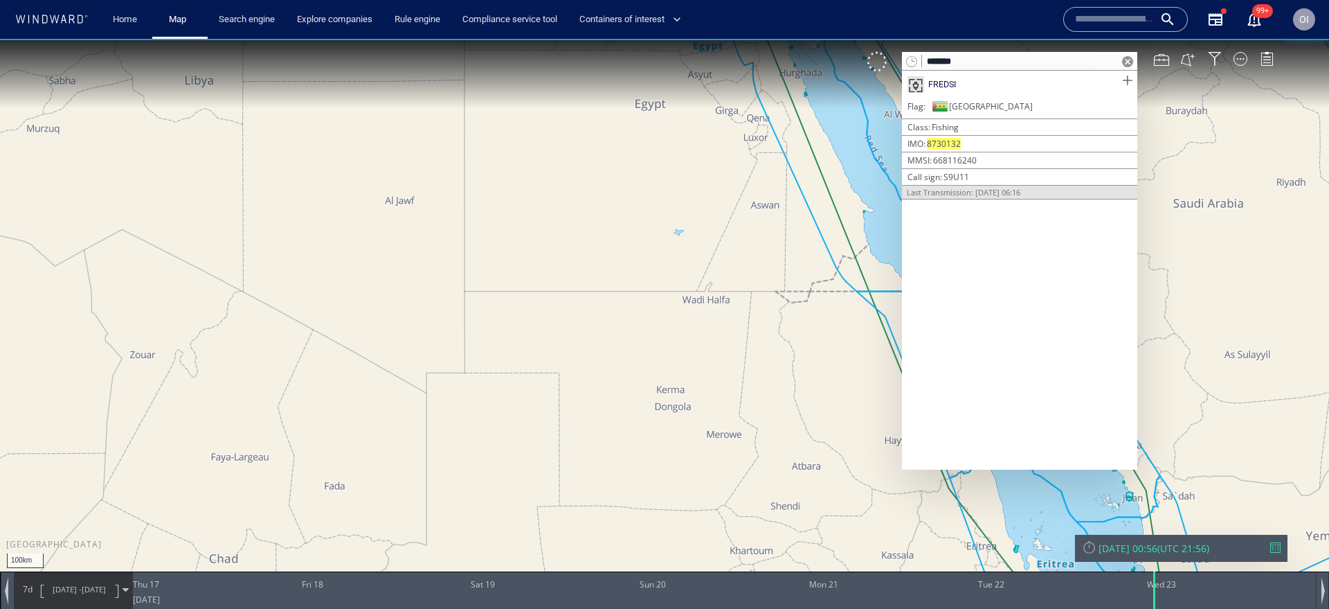
click at [1129, 81] on span at bounding box center [1127, 80] width 17 height 17
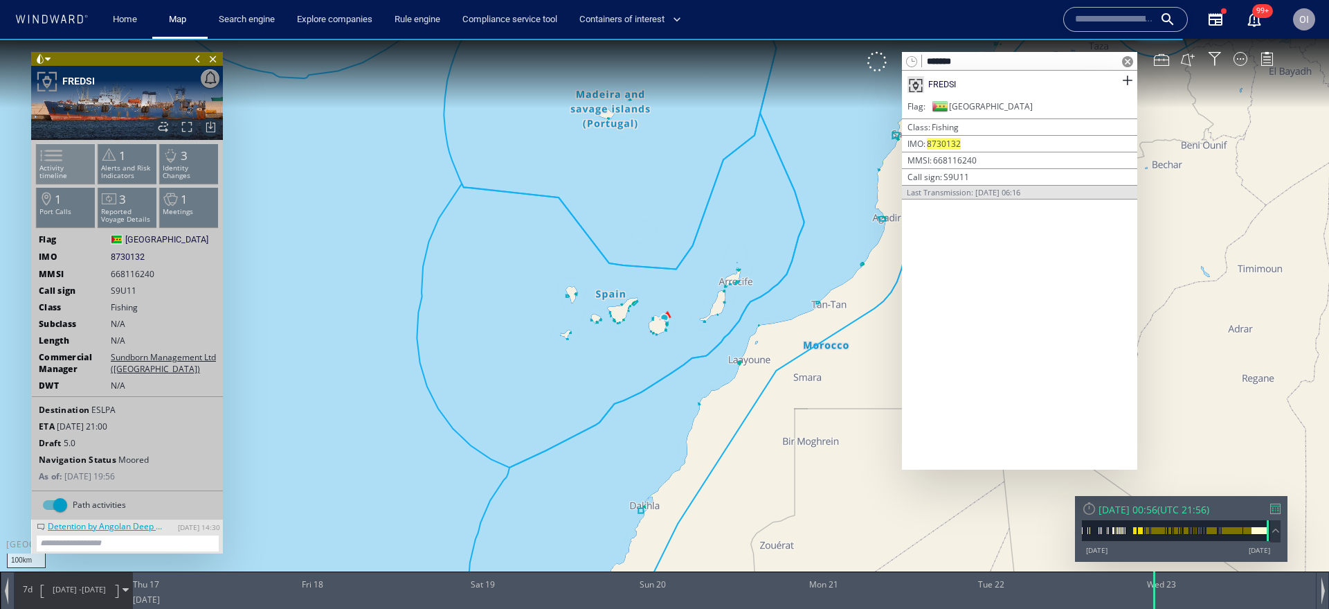
click at [53, 157] on span at bounding box center [43, 155] width 21 height 20
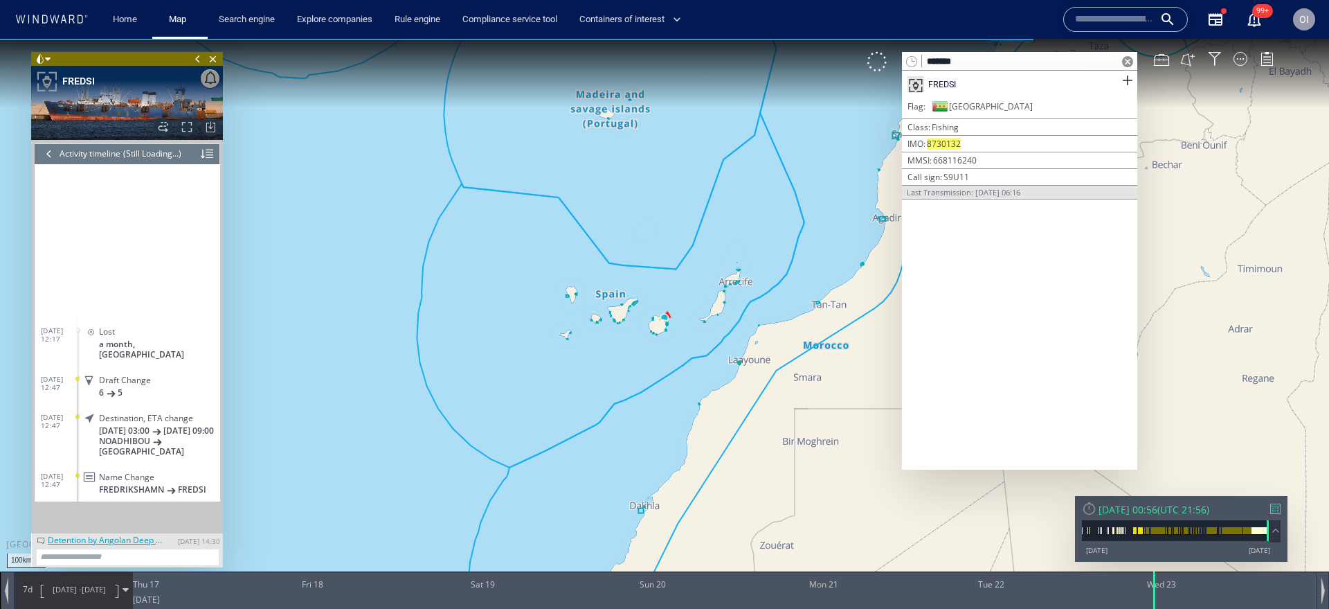
scroll to position [272, 0]
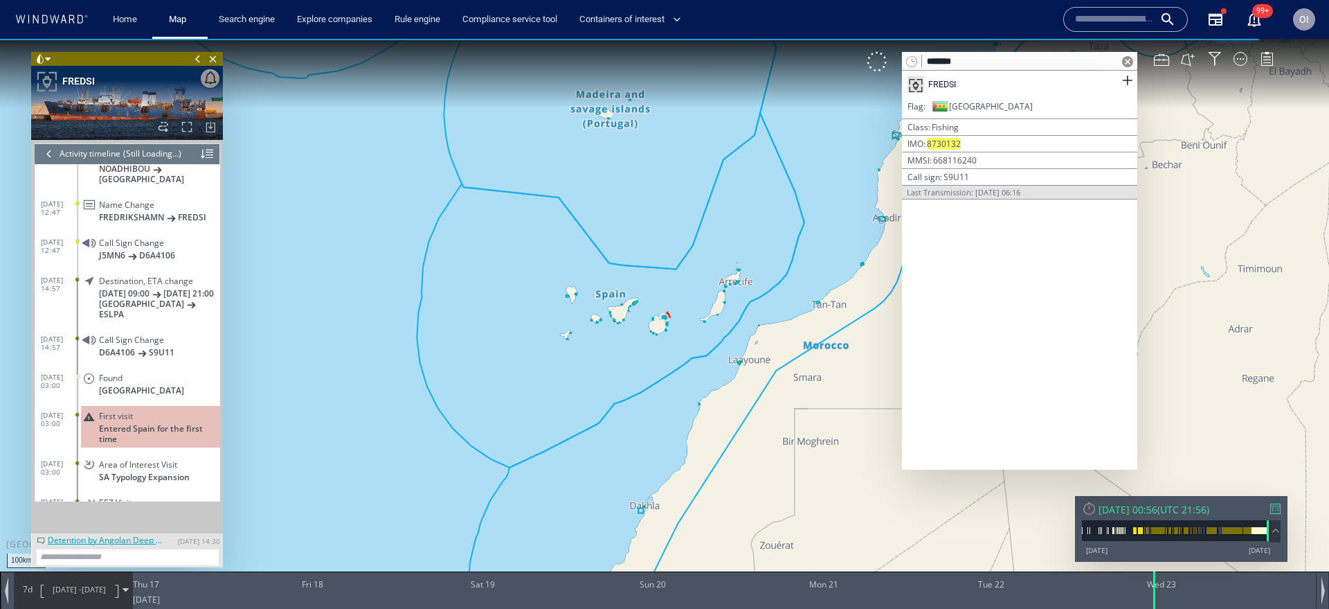
click at [48, 152] on div at bounding box center [49, 153] width 15 height 21
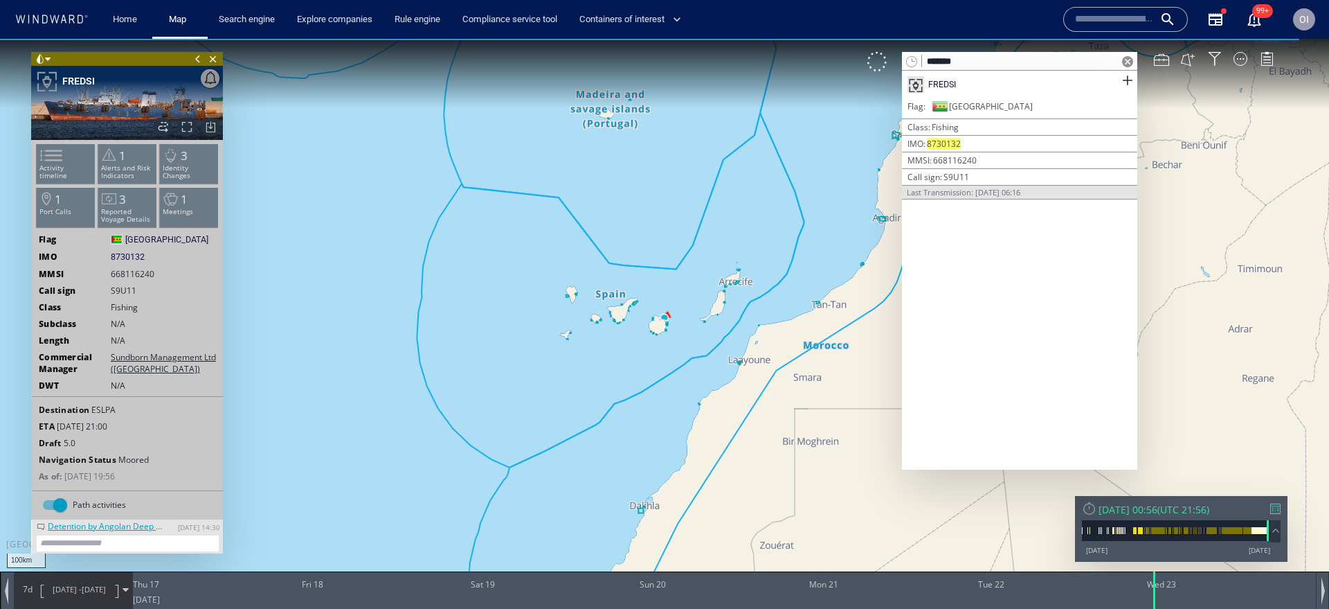
click at [120, 241] on span at bounding box center [117, 240] width 12 height 10
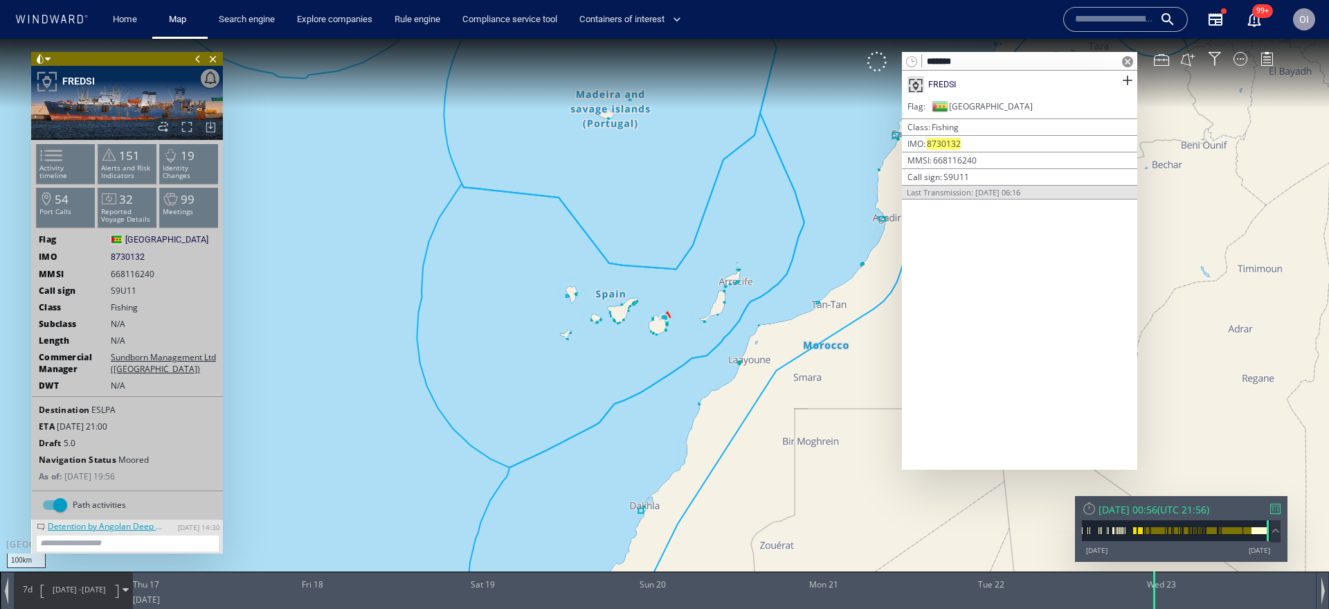
click at [1130, 63] on span at bounding box center [1127, 61] width 11 height 11
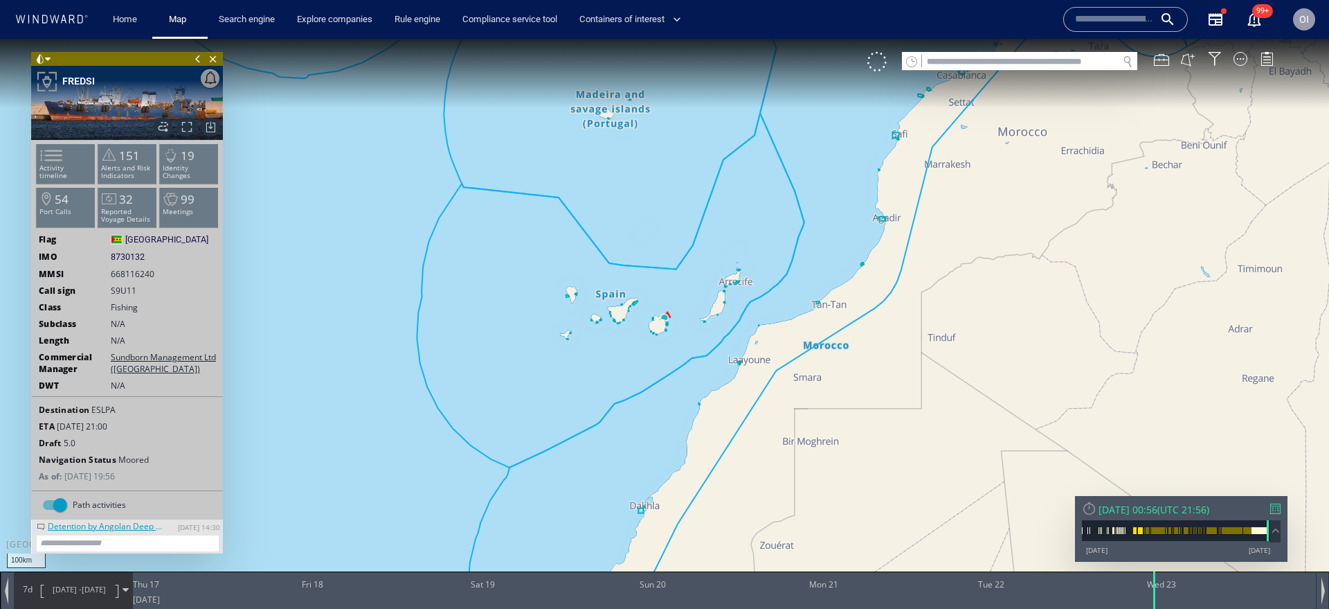
click at [1042, 64] on input "text" at bounding box center [1020, 62] width 196 height 19
click at [142, 271] on span "668116240" at bounding box center [133, 274] width 44 height 12
click at [137, 260] on span "8730132" at bounding box center [128, 257] width 34 height 12
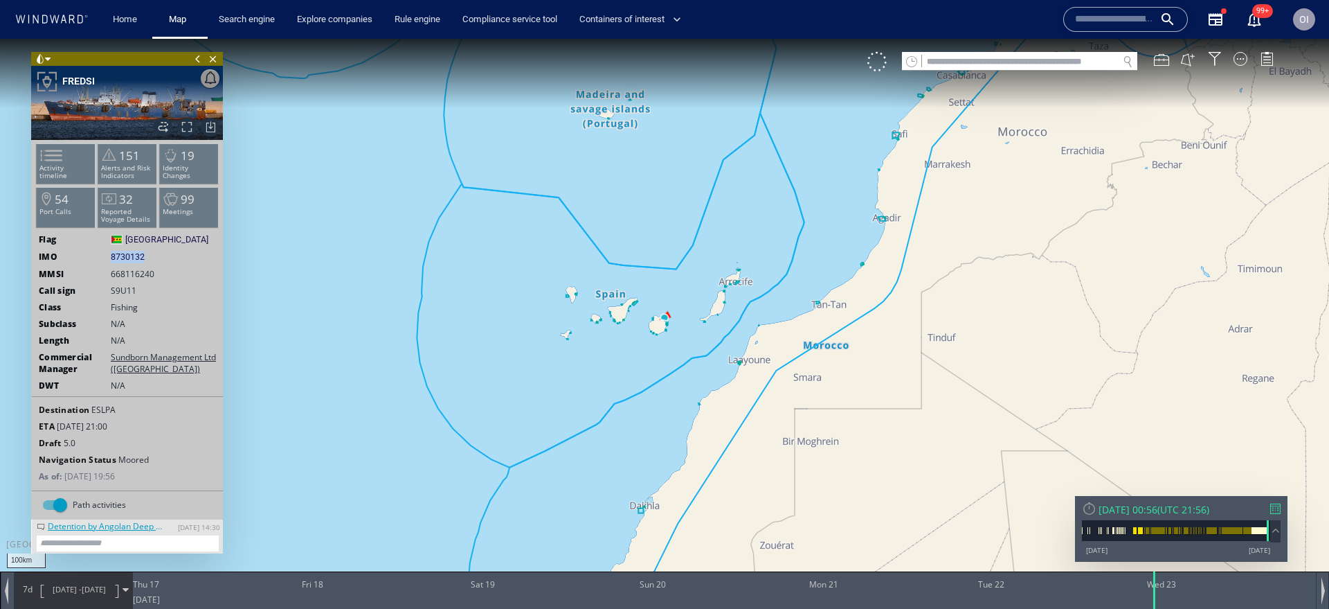
click at [1036, 73] on canvas "Map" at bounding box center [664, 317] width 1329 height 556
click at [1039, 69] on input "text" at bounding box center [1020, 62] width 196 height 19
paste input "*******"
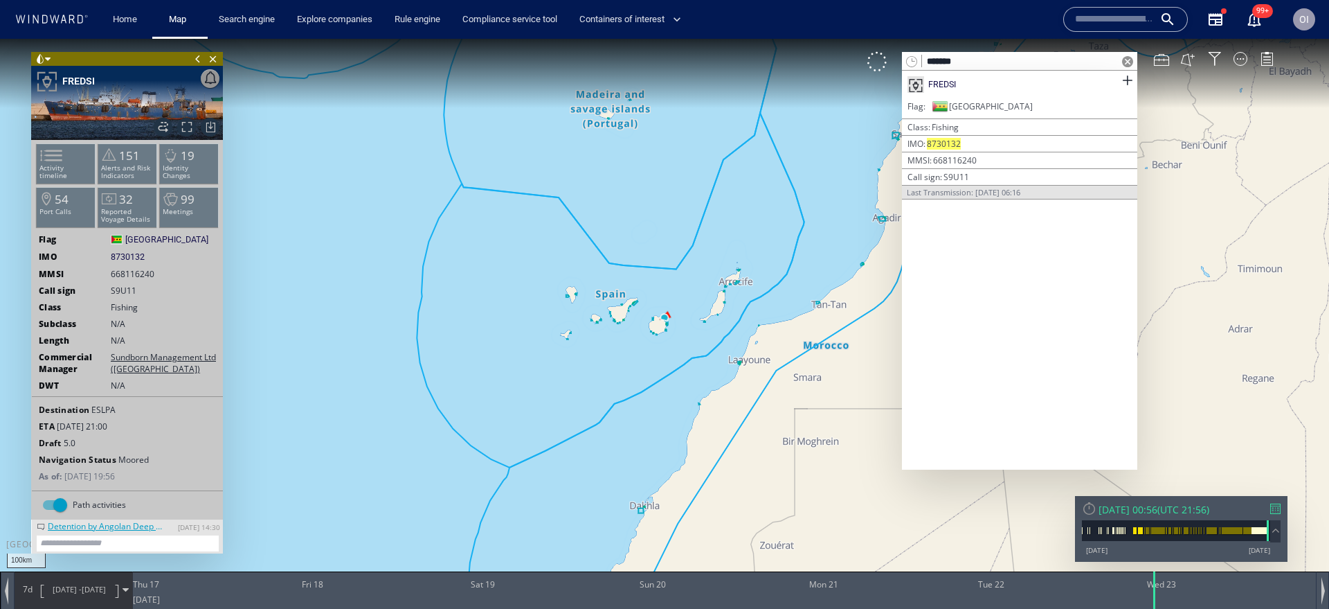
type input "*******"
click at [1131, 62] on span at bounding box center [1127, 61] width 11 height 11
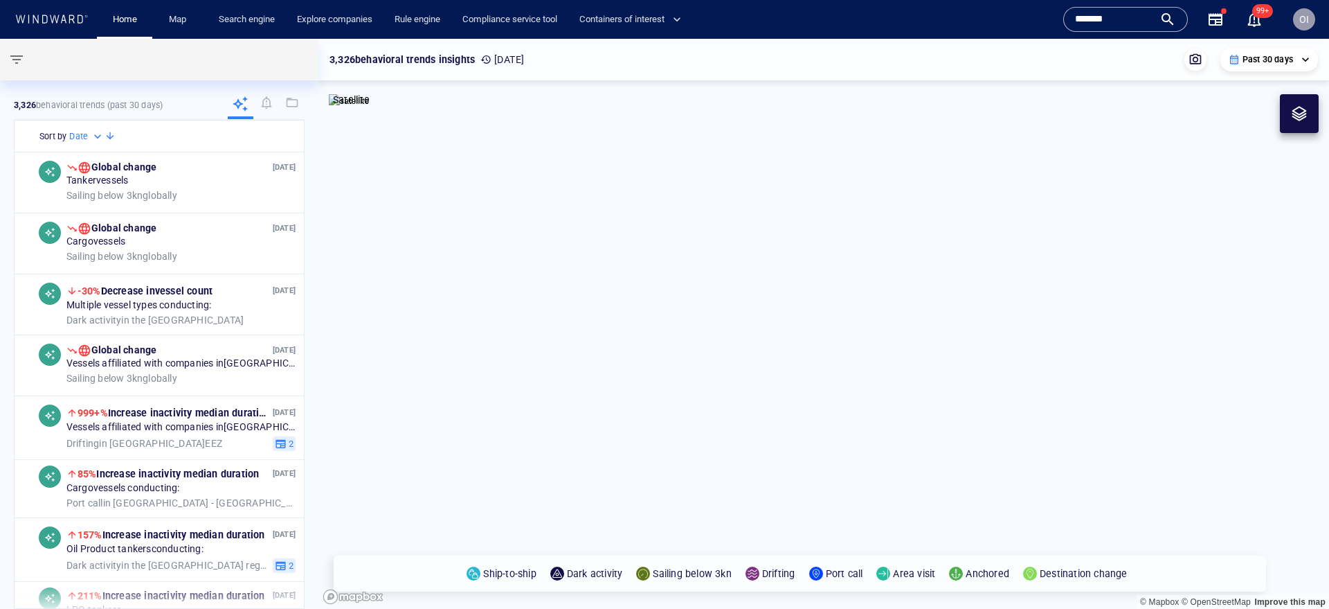
click at [1094, 24] on input "*******" at bounding box center [1114, 19] width 79 height 21
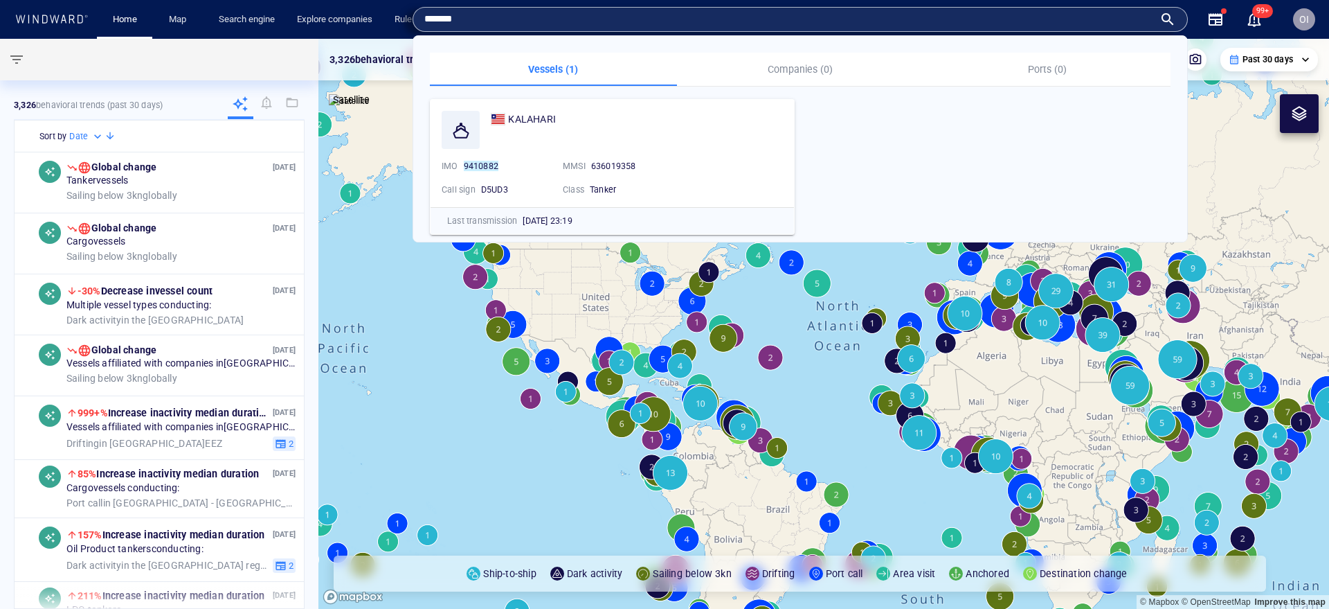
paste input "text"
type input "*******"
click at [529, 120] on span "PEARL LEGO" at bounding box center [551, 119] width 59 height 11
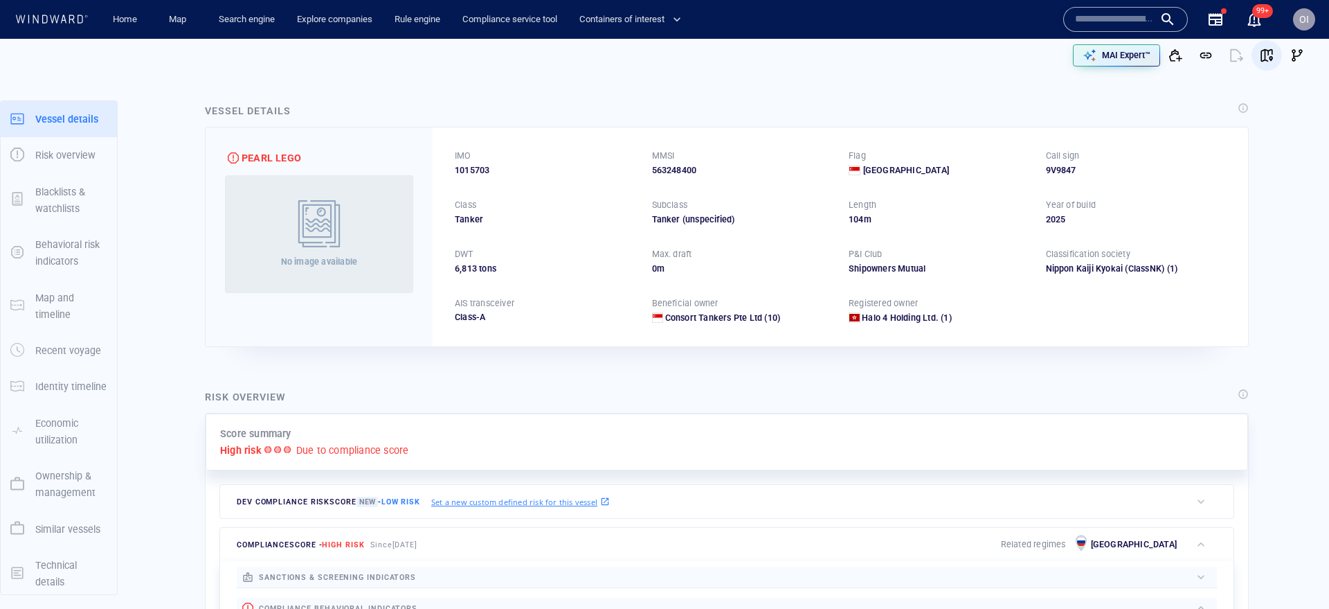
click at [1266, 58] on span "button" at bounding box center [1267, 55] width 14 height 14
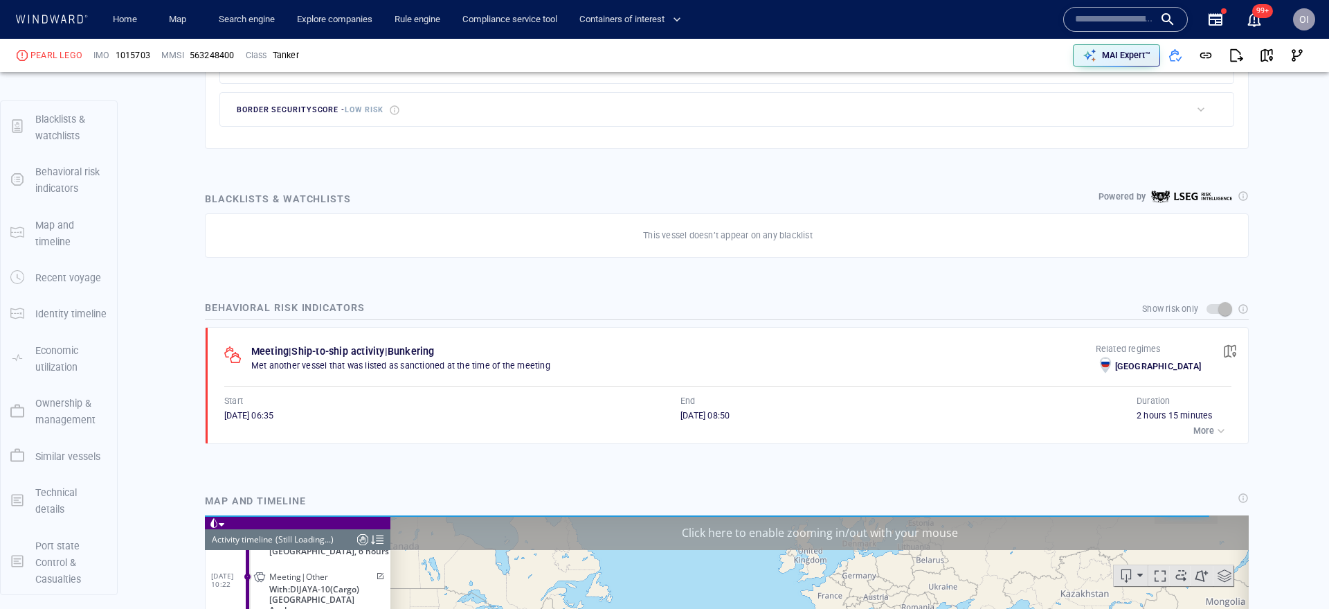
click at [1216, 435] on div "button" at bounding box center [1221, 431] width 14 height 14
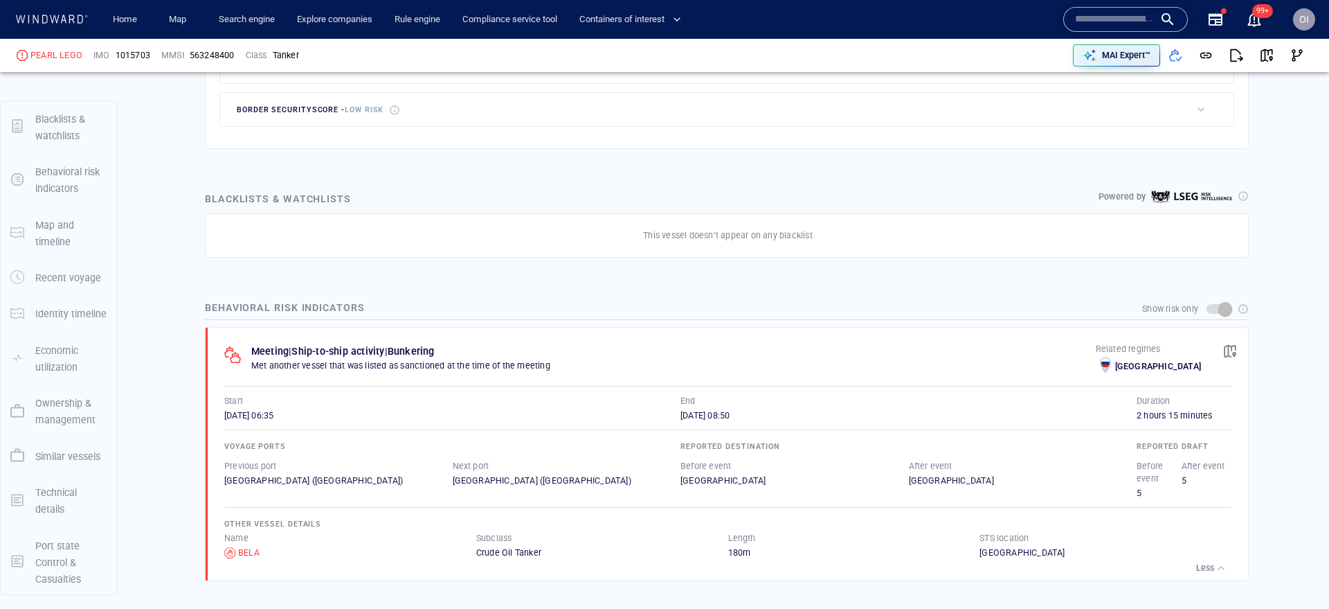
scroll to position [25202, 0]
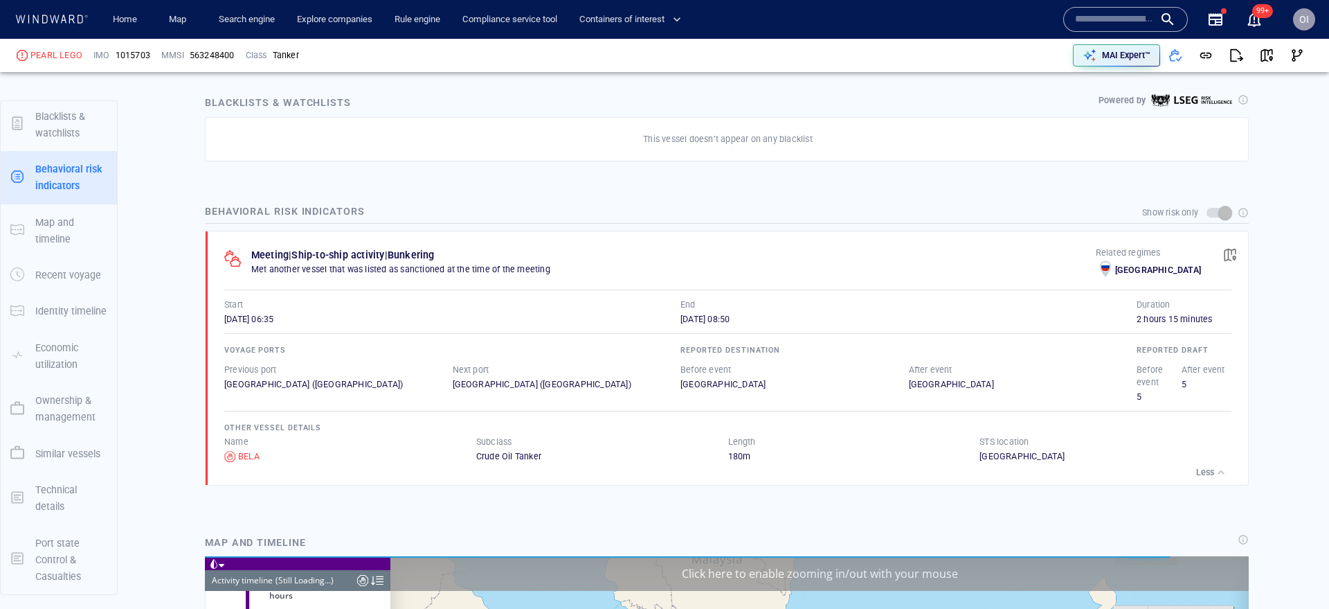
scroll to position [44449, 0]
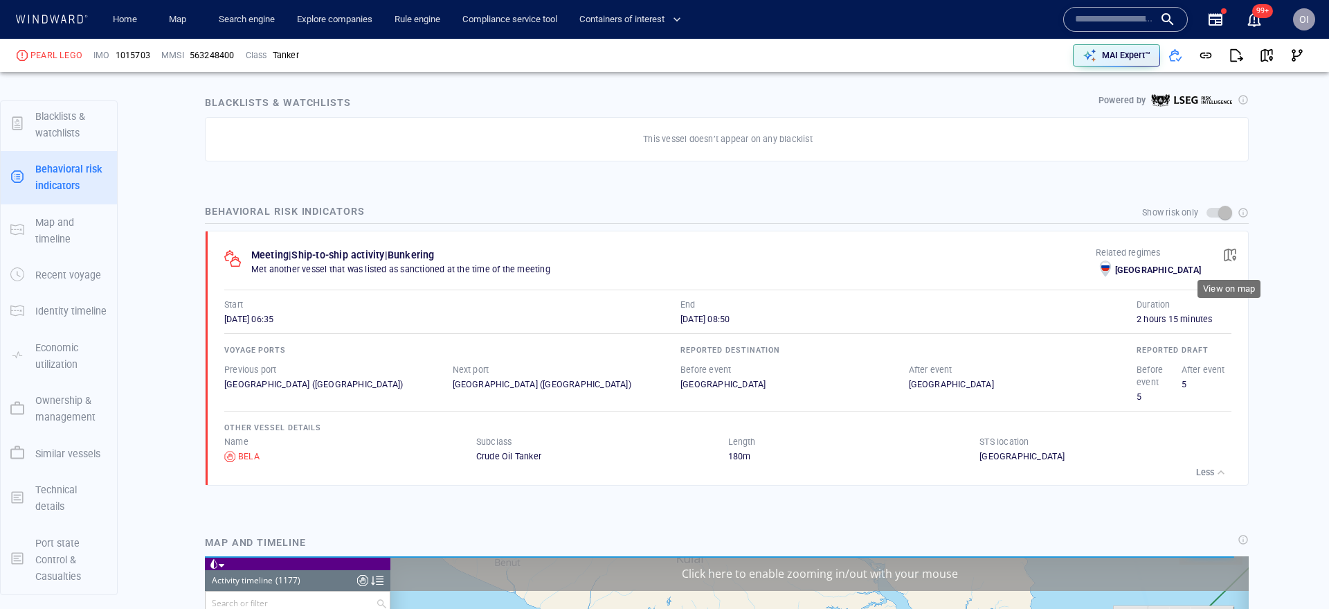
click at [1236, 258] on span "button" at bounding box center [1230, 255] width 14 height 14
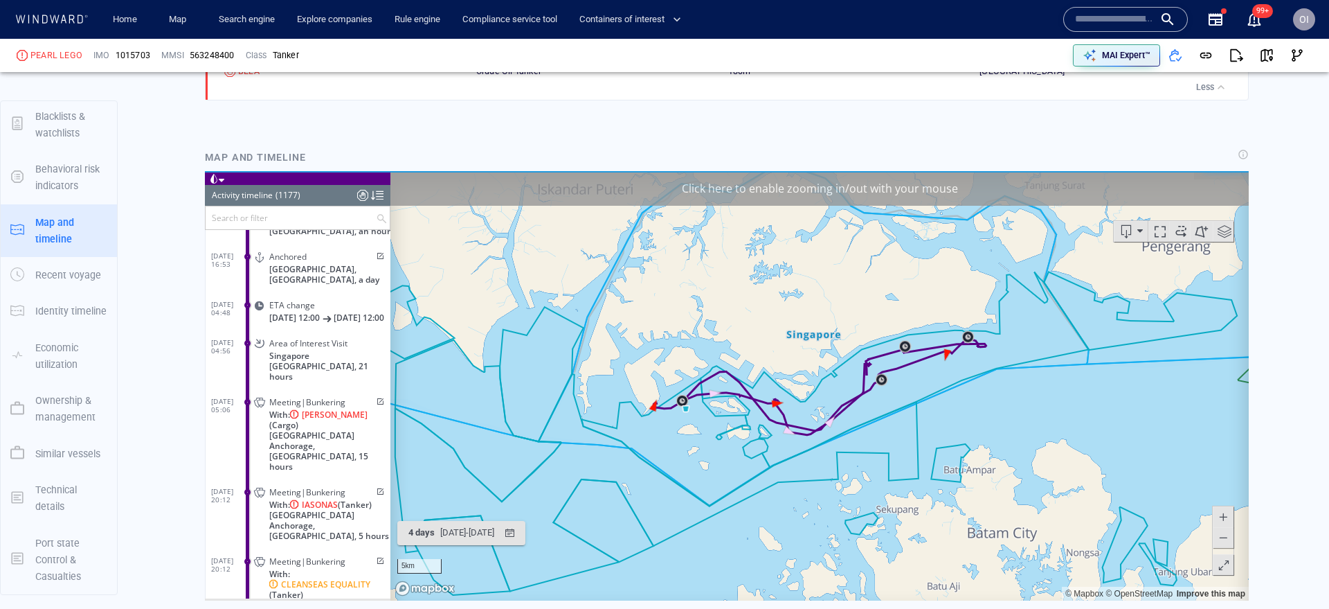
scroll to position [31490, 0]
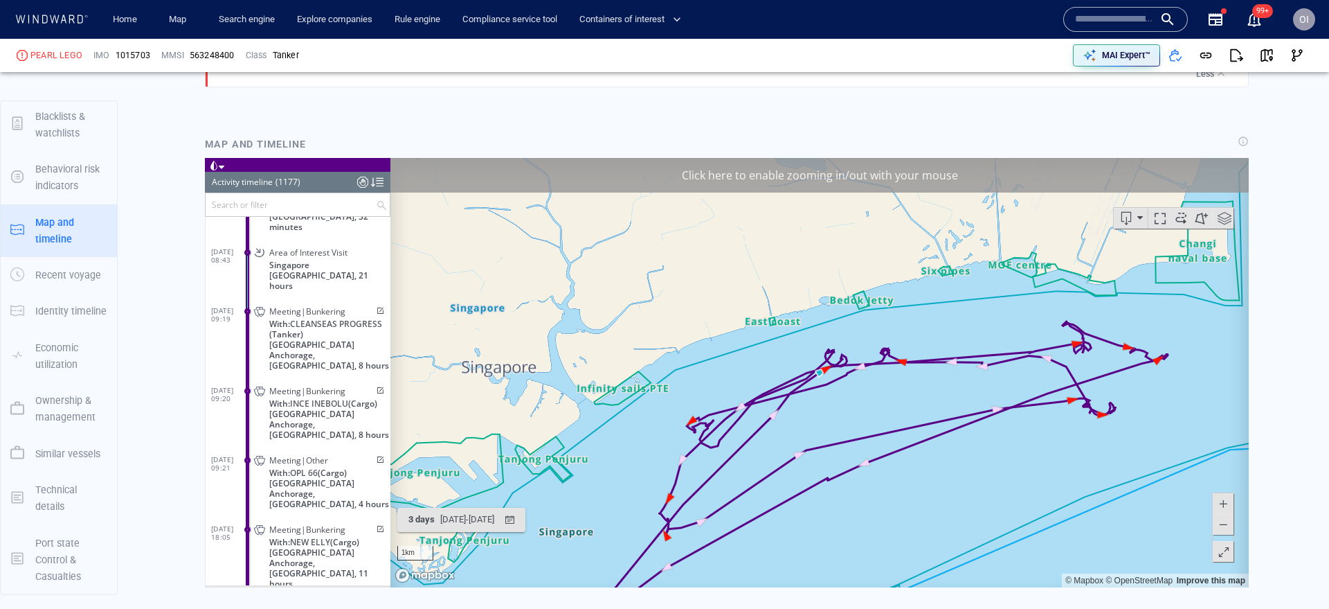
scroll to position [1192, 0]
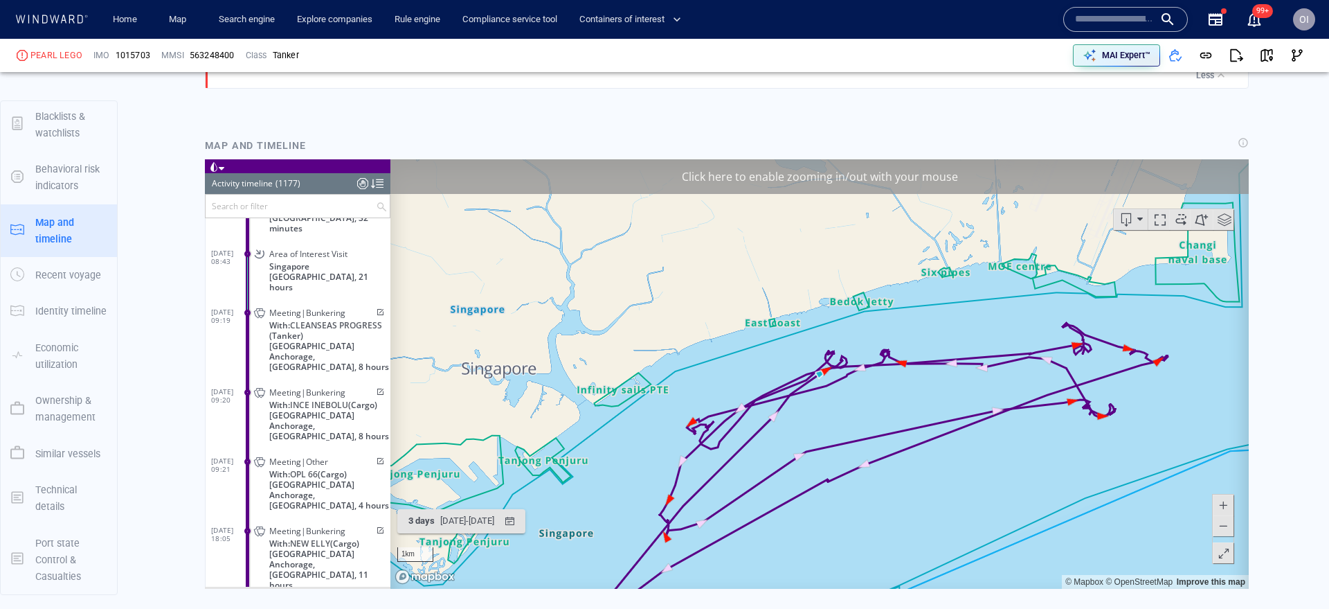
click at [1232, 508] on button at bounding box center [1223, 504] width 21 height 21
click at [1228, 504] on span at bounding box center [1223, 504] width 14 height 21
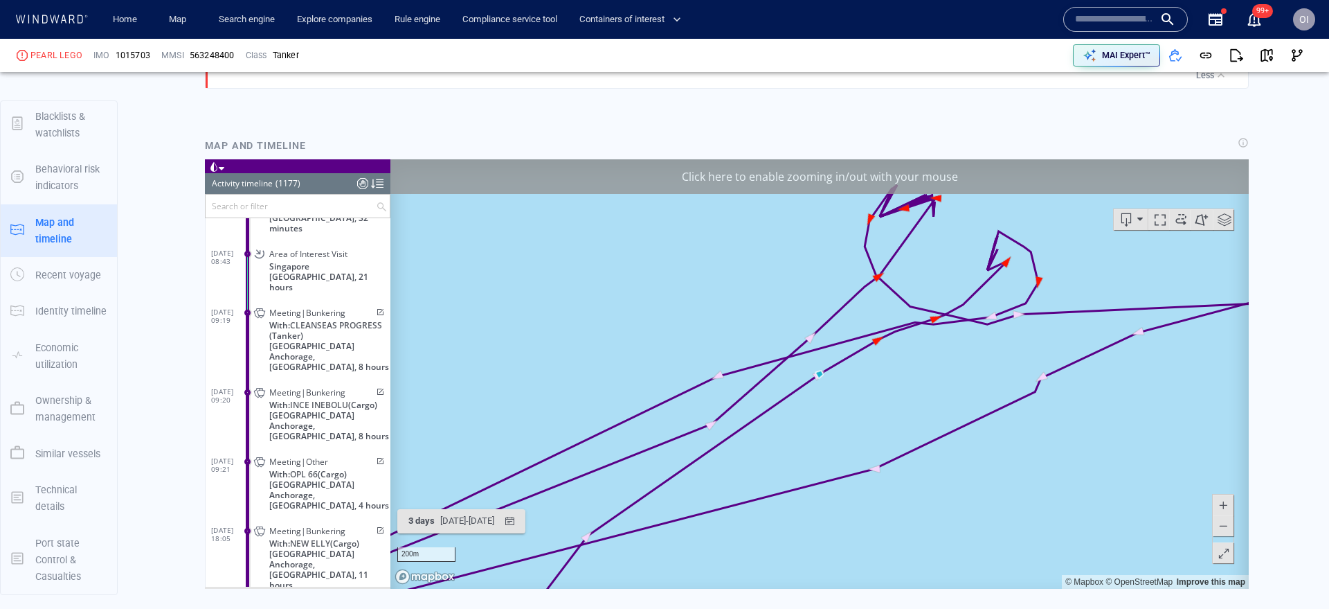
click at [1228, 504] on span at bounding box center [1223, 504] width 14 height 21
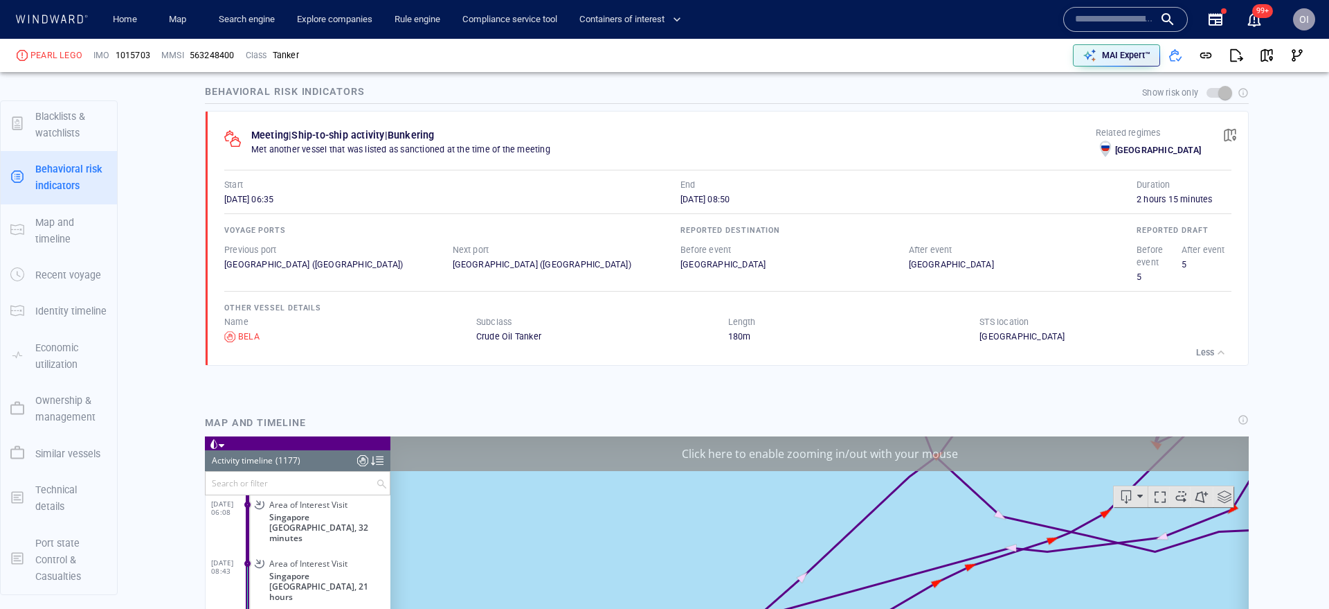
scroll to position [922, 0]
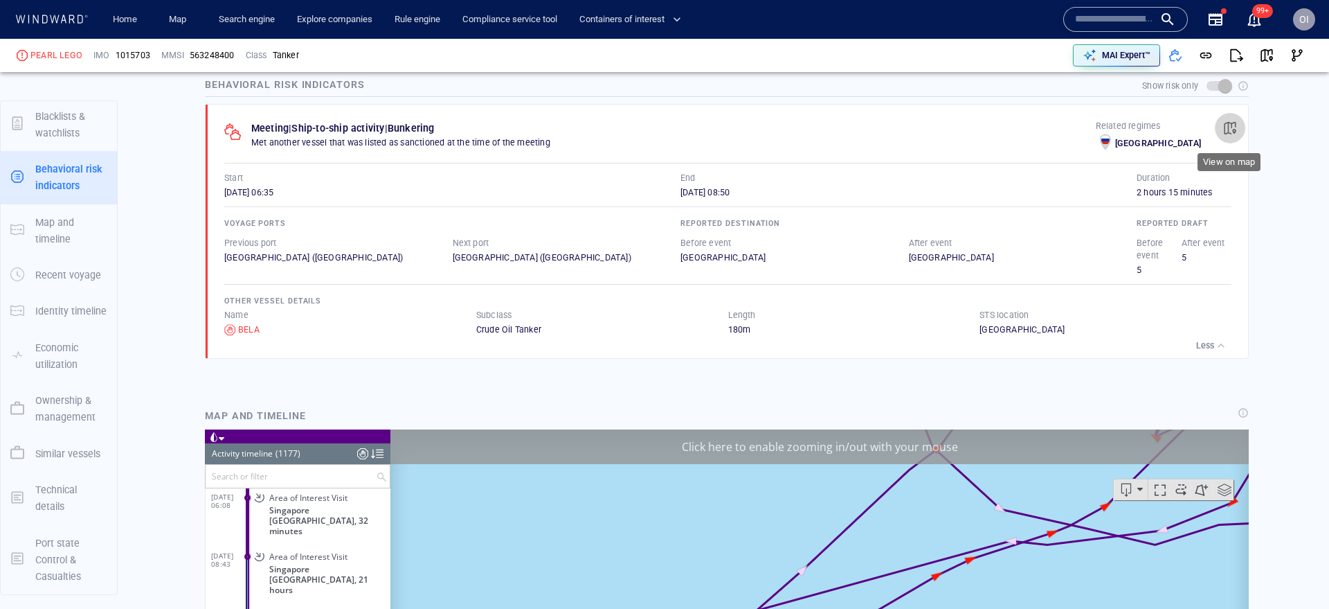
click at [1234, 123] on span "button" at bounding box center [1230, 128] width 14 height 14
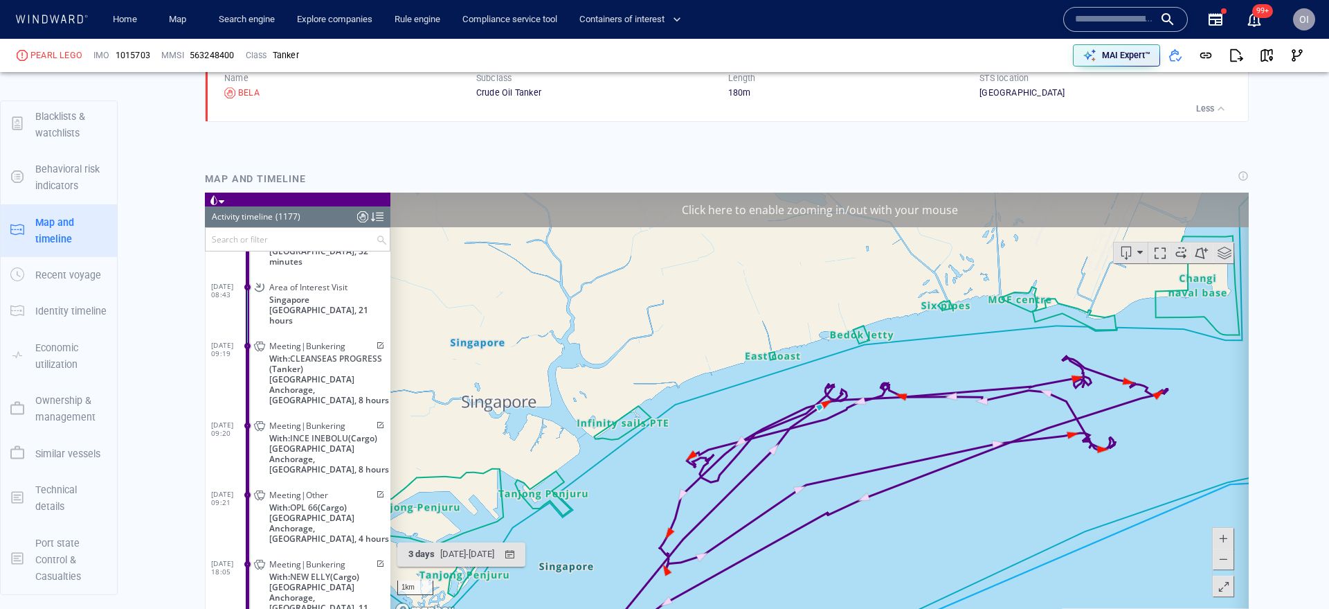
scroll to position [1244, 0]
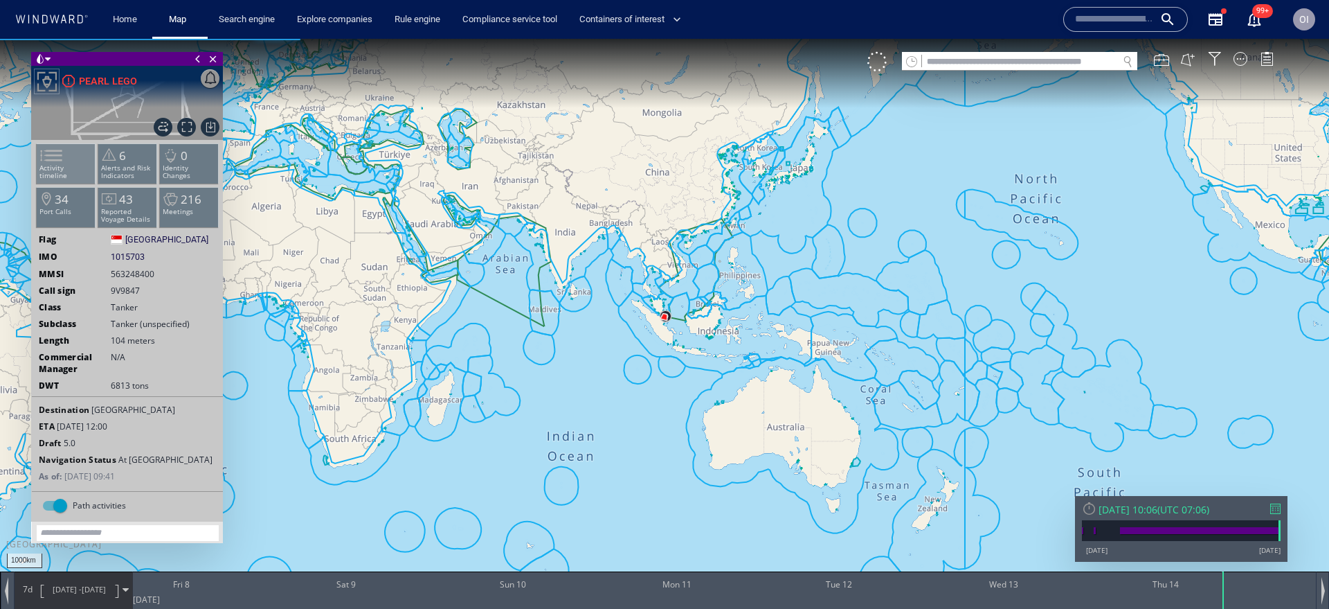
click at [78, 164] on p "Activity timeline" at bounding box center [66, 171] width 59 height 15
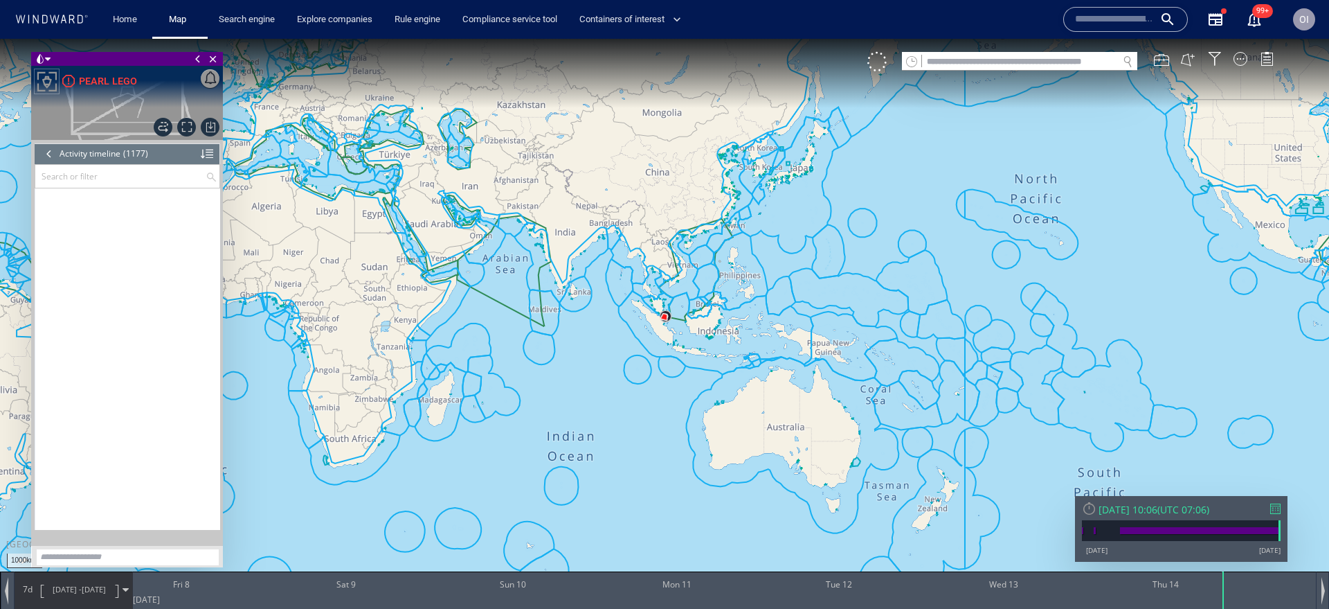
scroll to position [44476, 0]
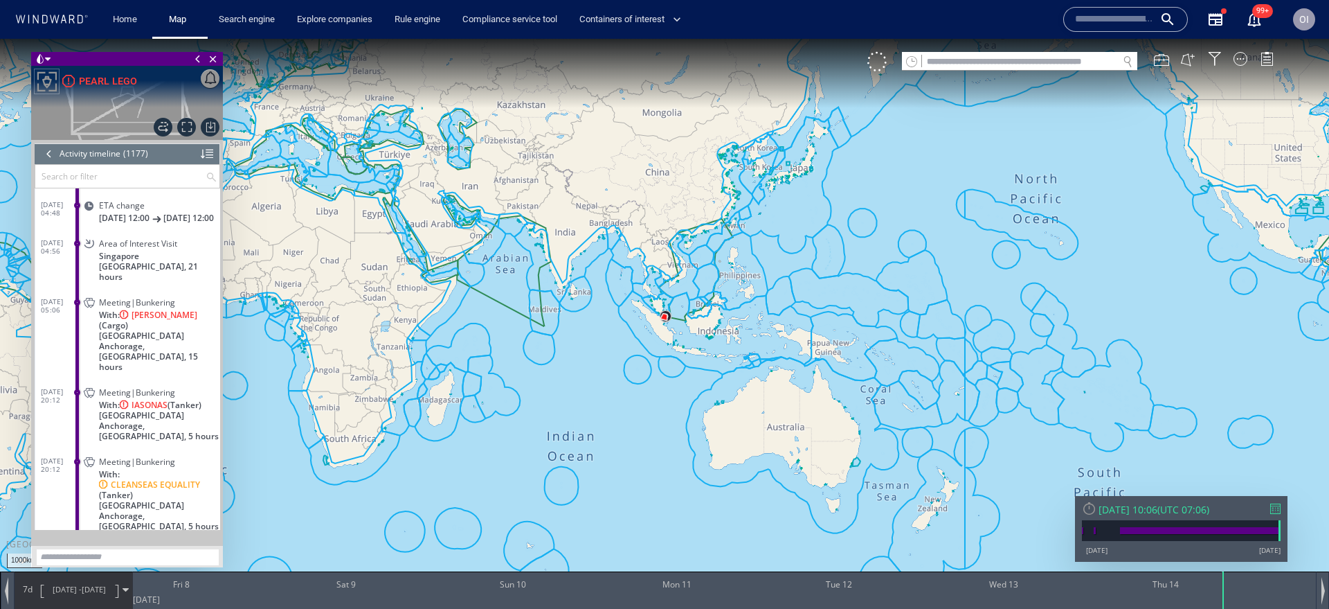
click at [1279, 512] on div at bounding box center [1275, 508] width 10 height 10
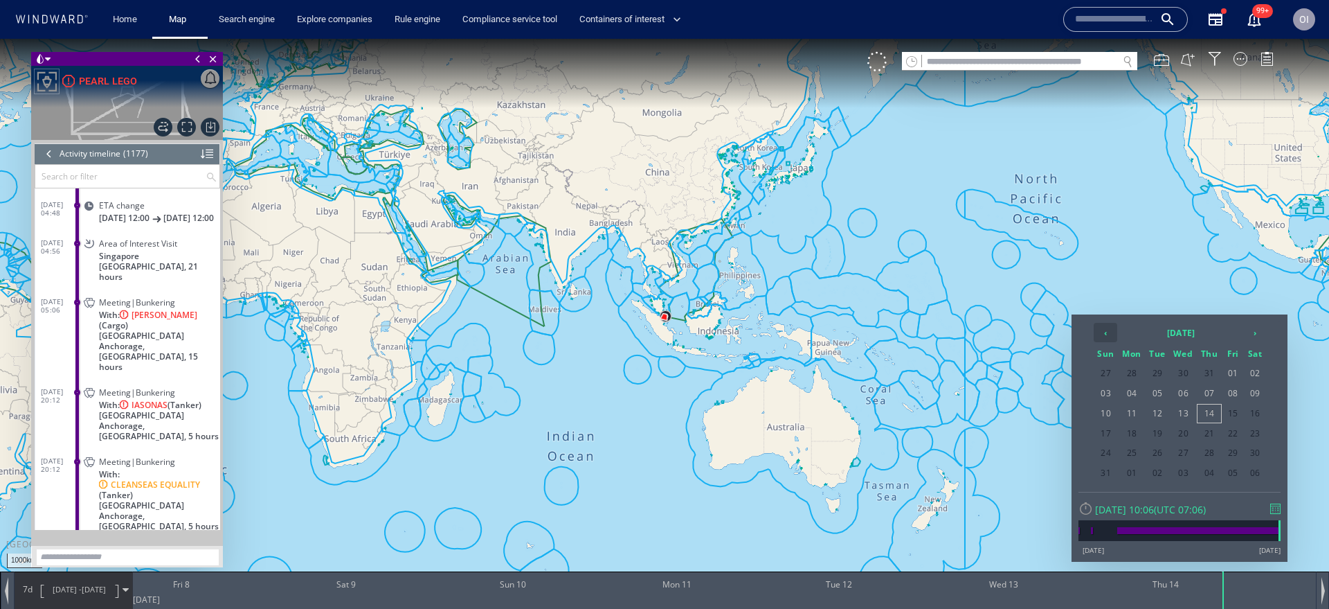
click at [1114, 336] on th "‹" at bounding box center [1106, 332] width 24 height 19
click at [1234, 453] on span "27" at bounding box center [1233, 453] width 21 height 18
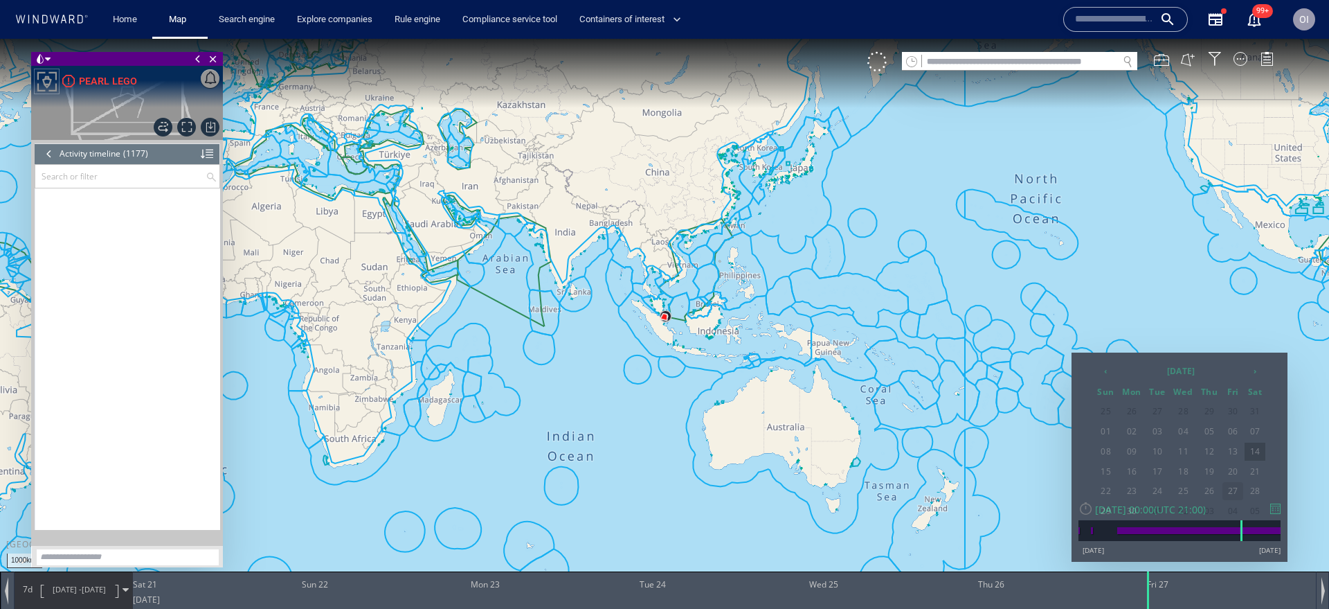
scroll to position [31376, 0]
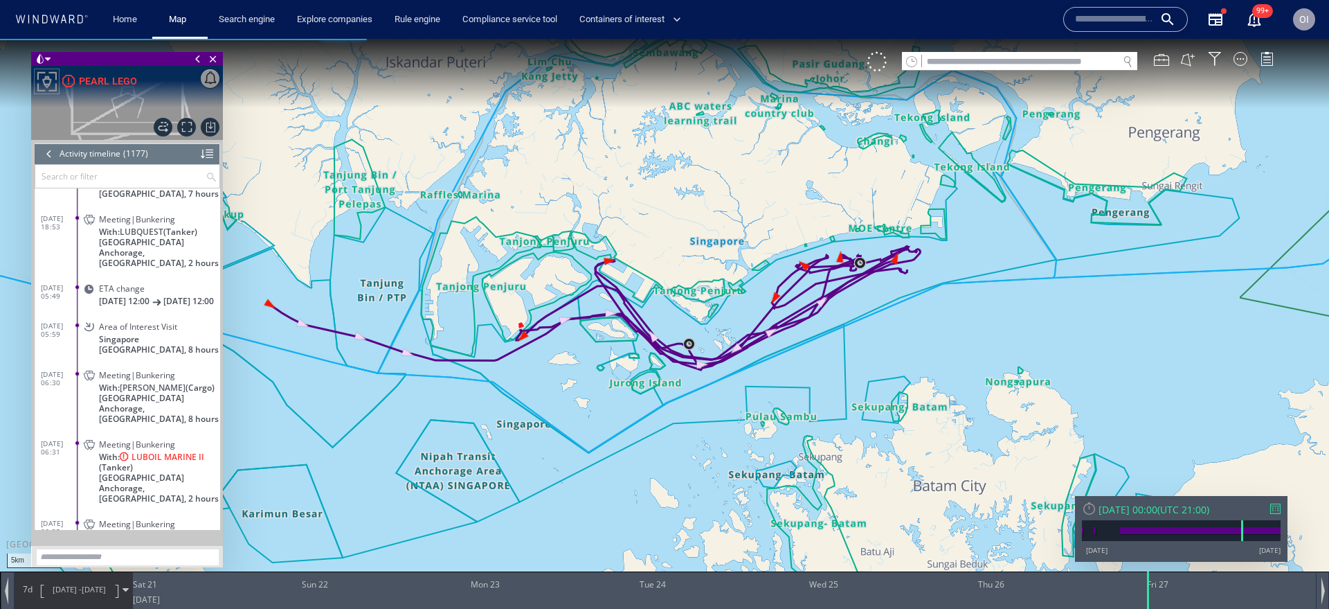
scroll to position [31949, 0]
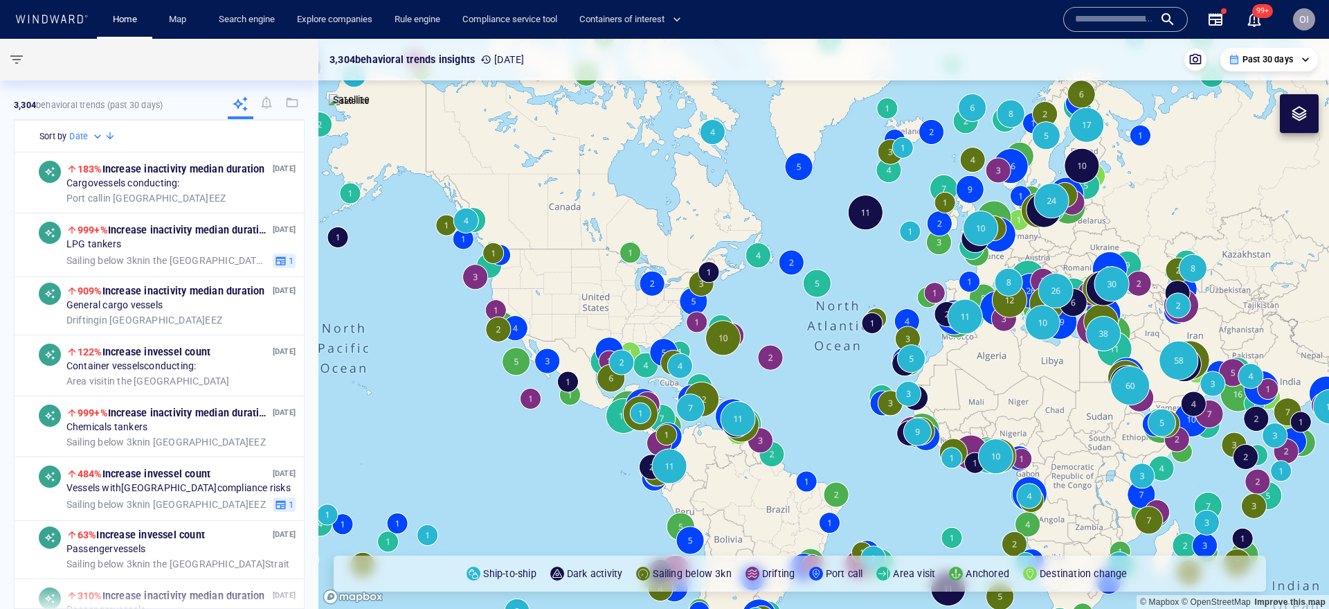
click at [1134, 21] on input "text" at bounding box center [1114, 19] width 79 height 21
paste input "*******"
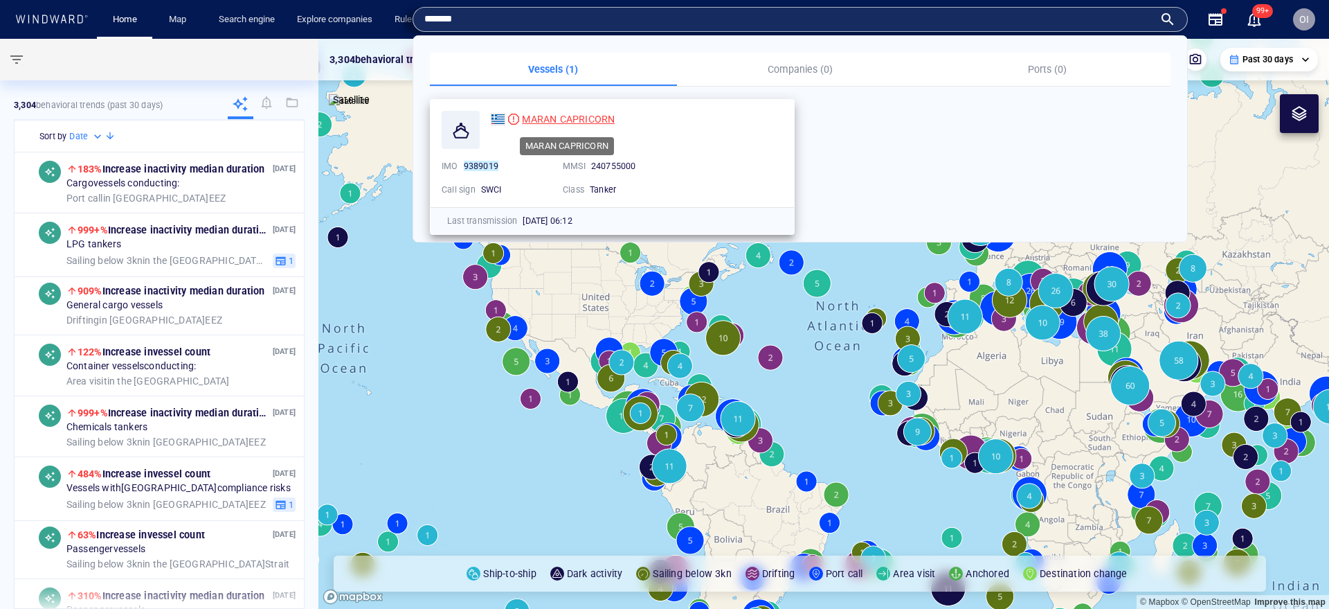
type input "*******"
click at [595, 118] on span "MARAN CAPRICORN" at bounding box center [568, 119] width 93 height 11
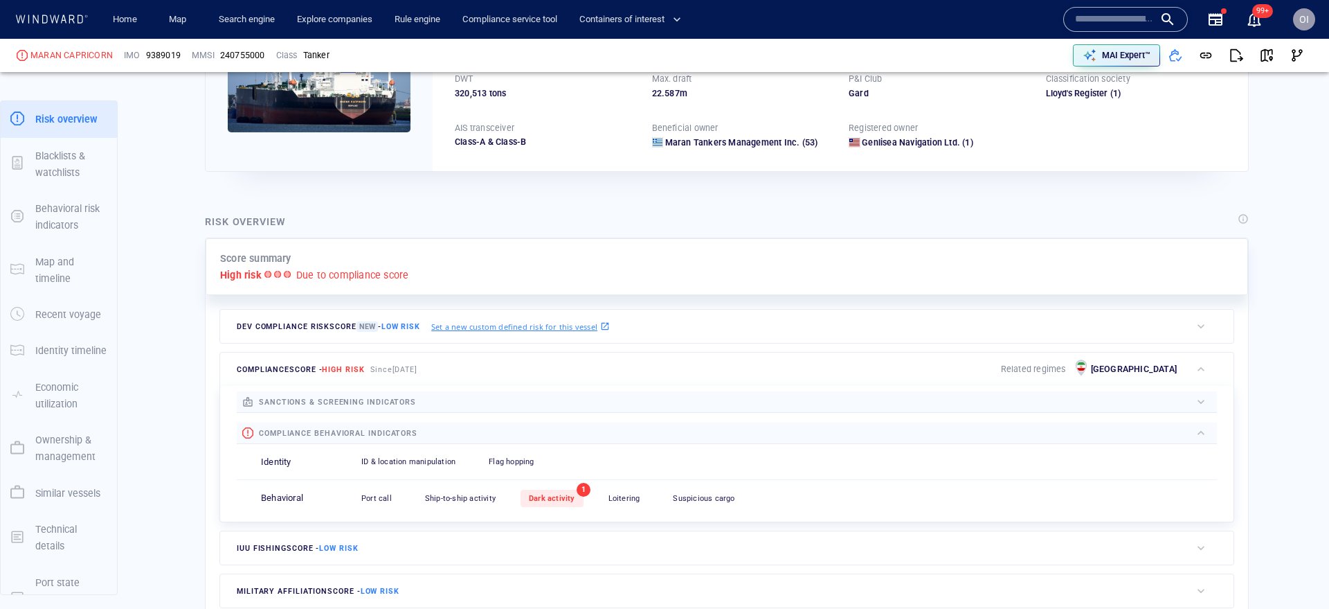
scroll to position [393, 0]
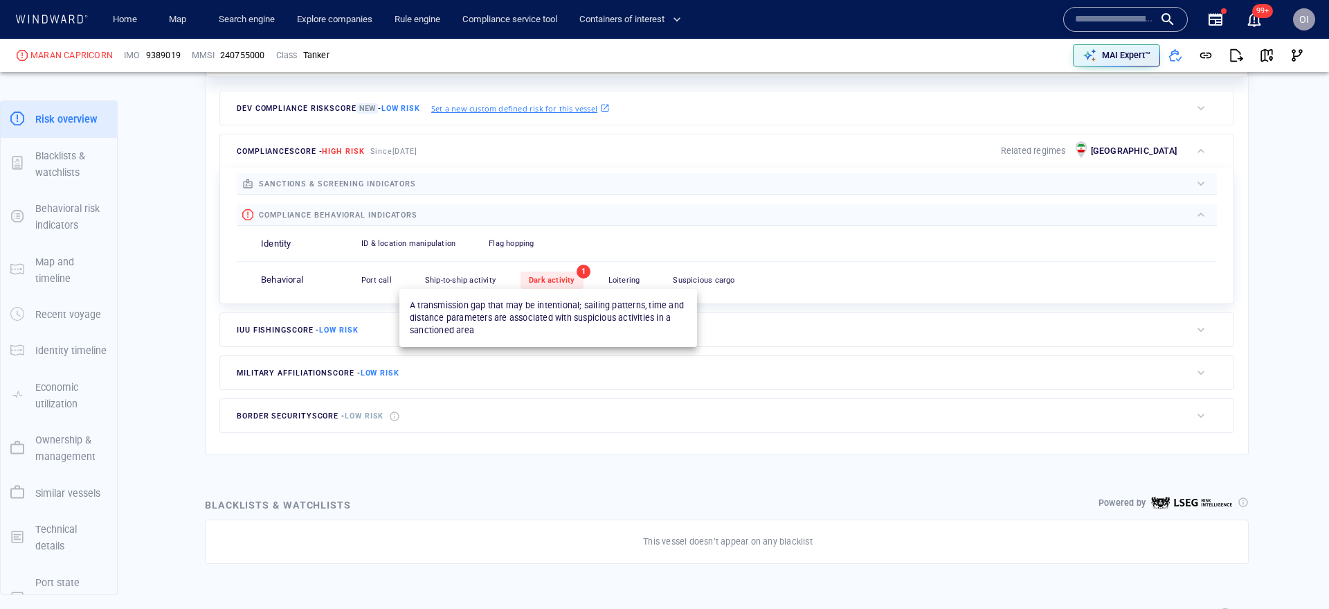
click at [549, 288] on div "Dark activity" at bounding box center [552, 279] width 63 height 17
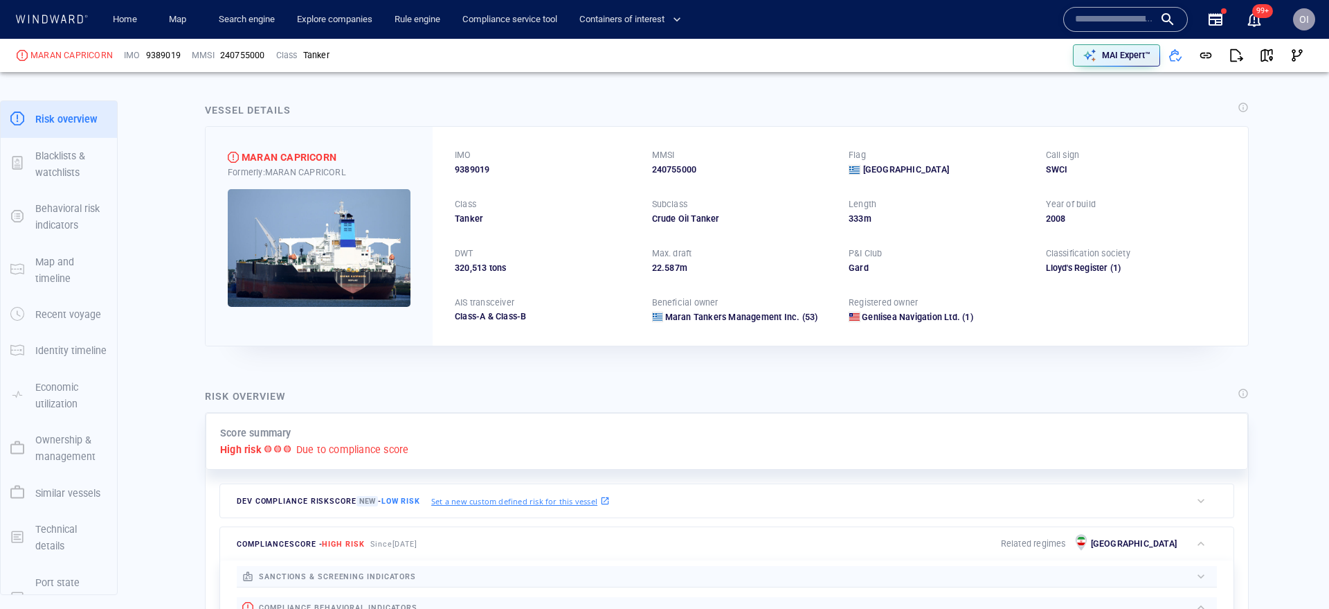
scroll to position [0, 0]
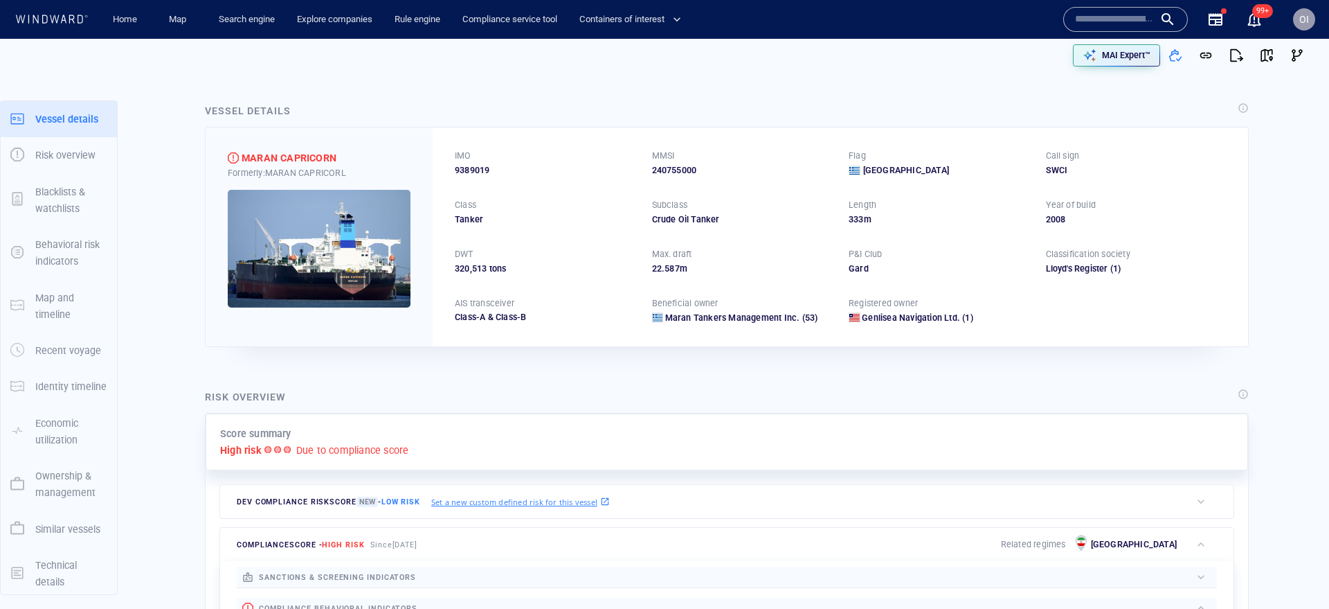
click at [692, 174] on div "240755000" at bounding box center [742, 170] width 181 height 12
copy div "240755000"
click at [487, 171] on span "9389019" at bounding box center [472, 170] width 35 height 12
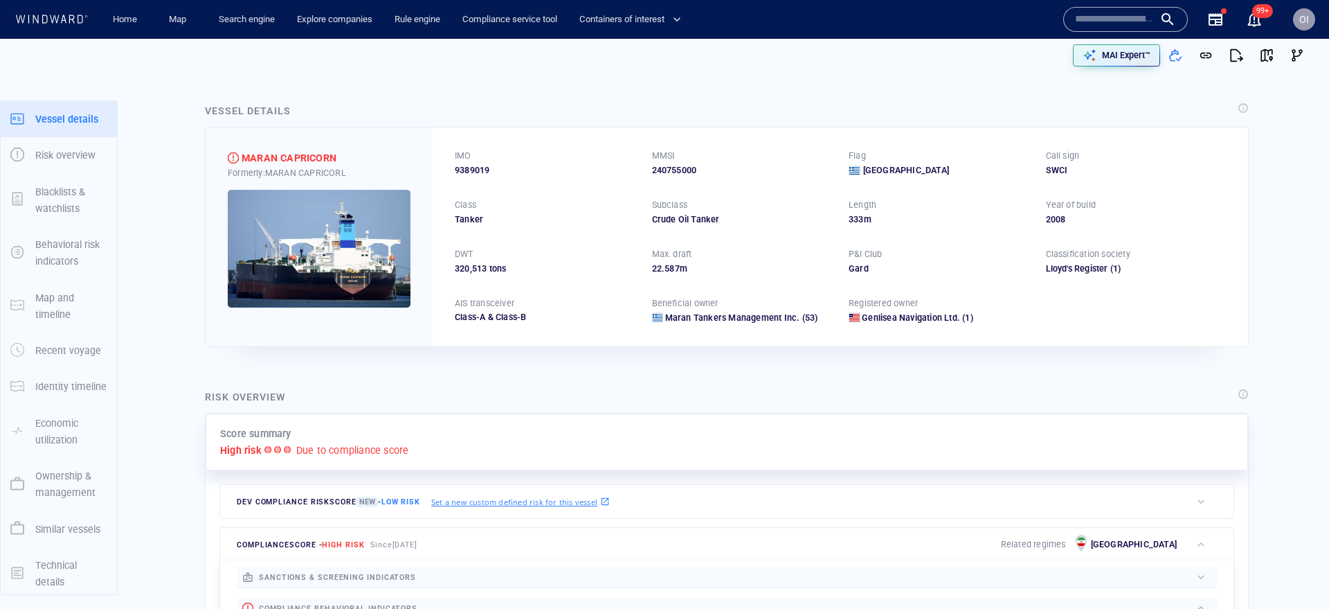
click at [665, 156] on p "MMSI" at bounding box center [663, 156] width 23 height 12
click at [665, 163] on div "MMSI 240755000" at bounding box center [742, 163] width 181 height 27
click at [665, 164] on div "240755000" at bounding box center [742, 170] width 181 height 12
copy div "240755000"
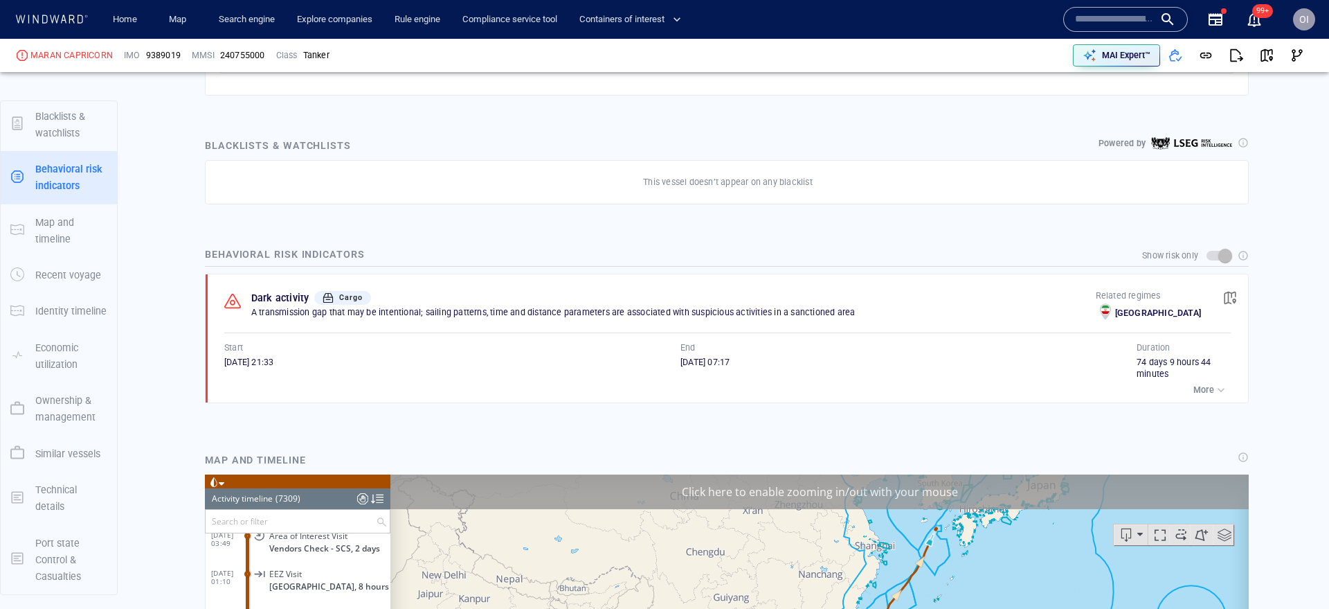
scroll to position [800, 0]
